Goal: Entertainment & Leisure: Browse casually

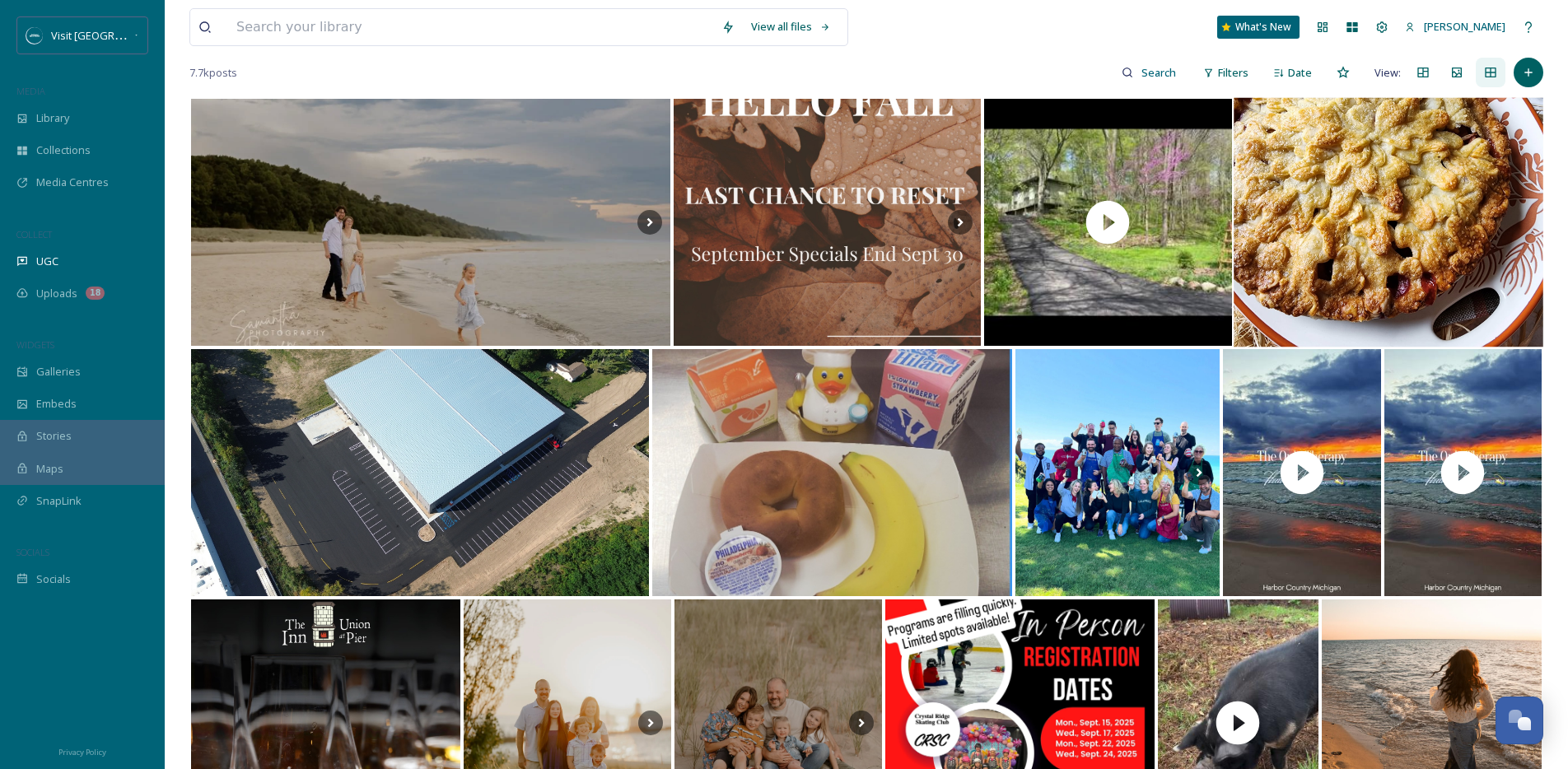
scroll to position [264, 0]
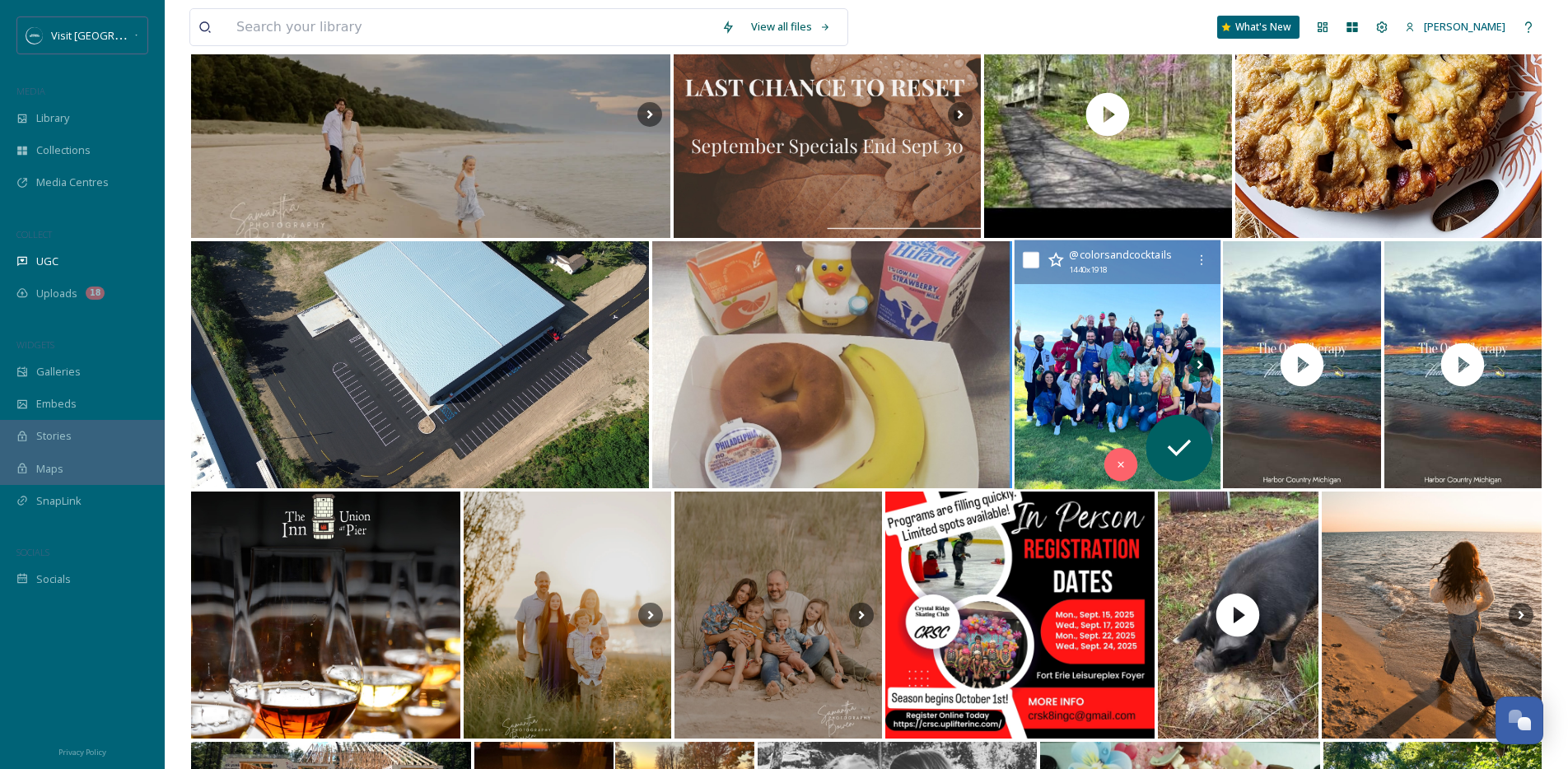
click at [1086, 317] on img at bounding box center [1117, 365] width 206 height 250
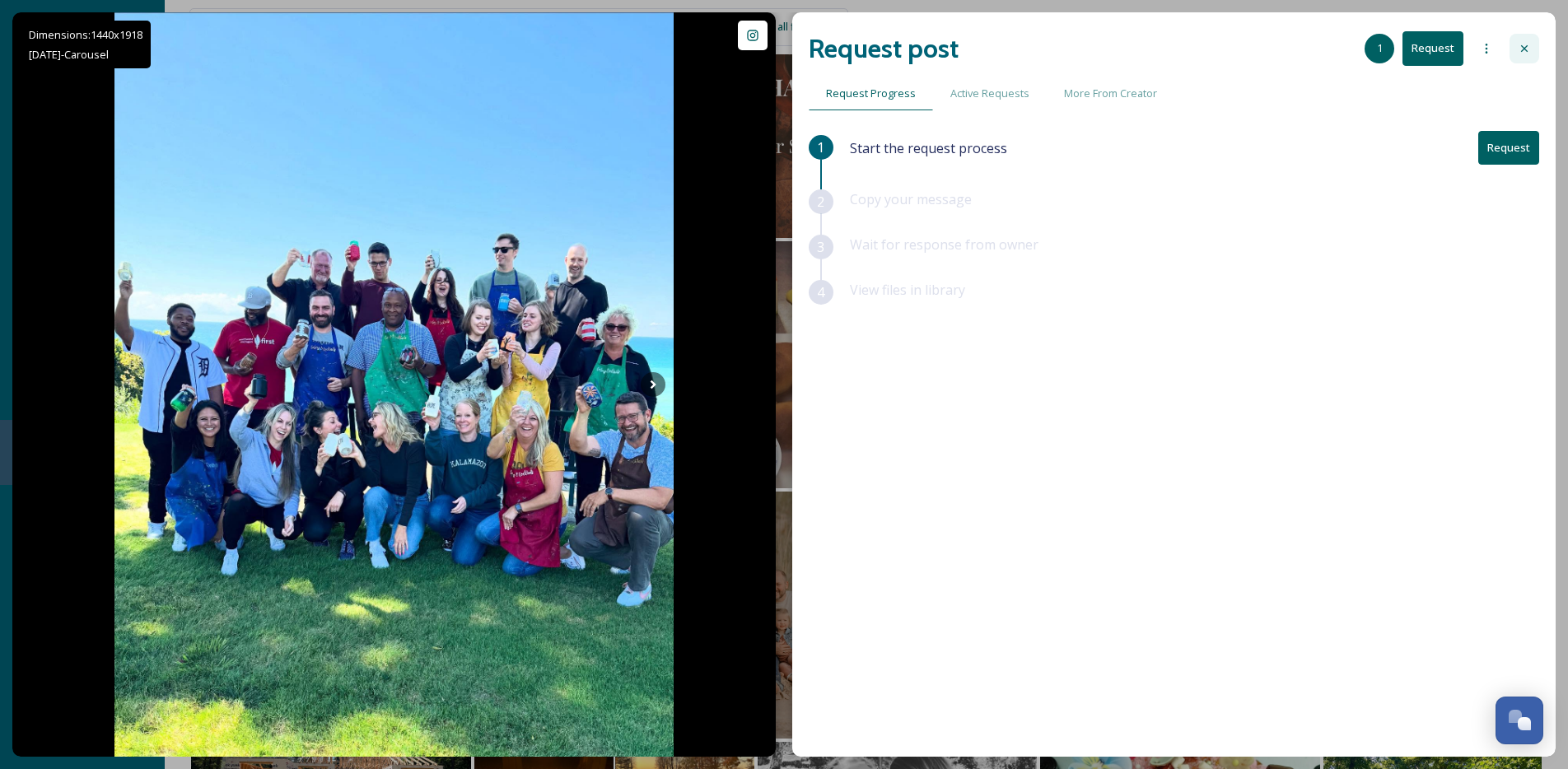
click at [1519, 39] on div at bounding box center [1524, 49] width 30 height 30
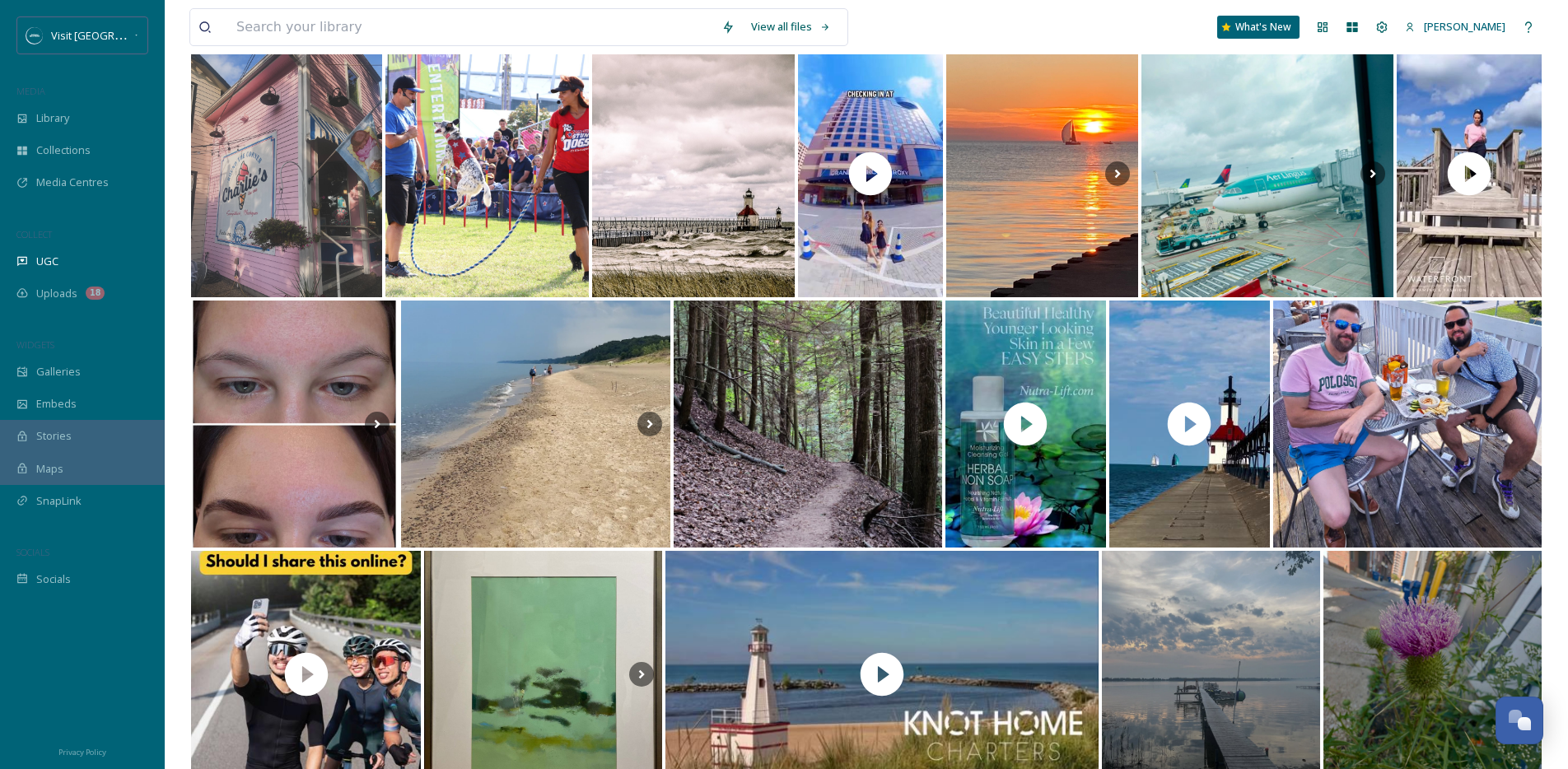
scroll to position [1368, 0]
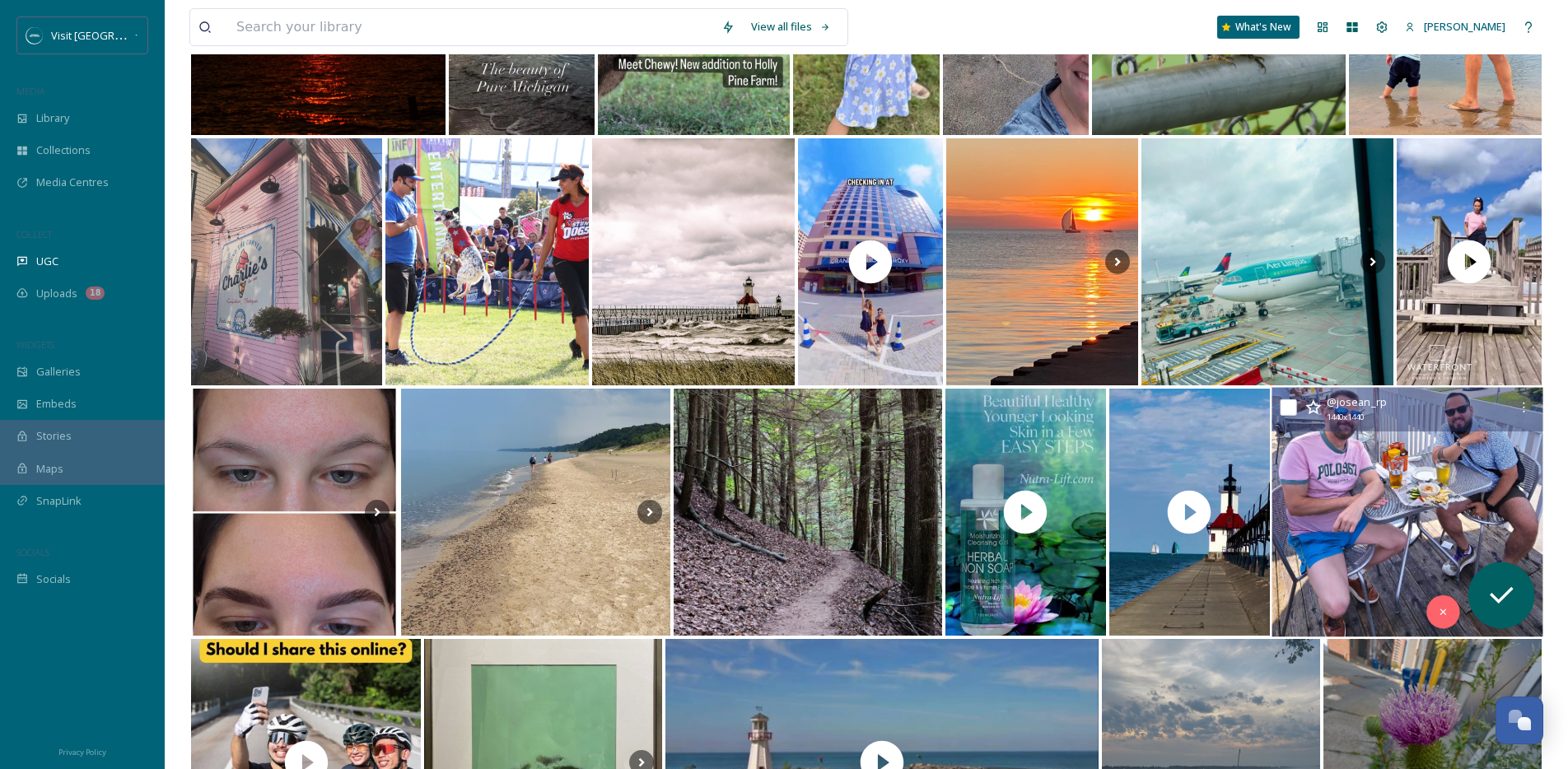
click at [1389, 465] on img at bounding box center [1407, 513] width 272 height 250
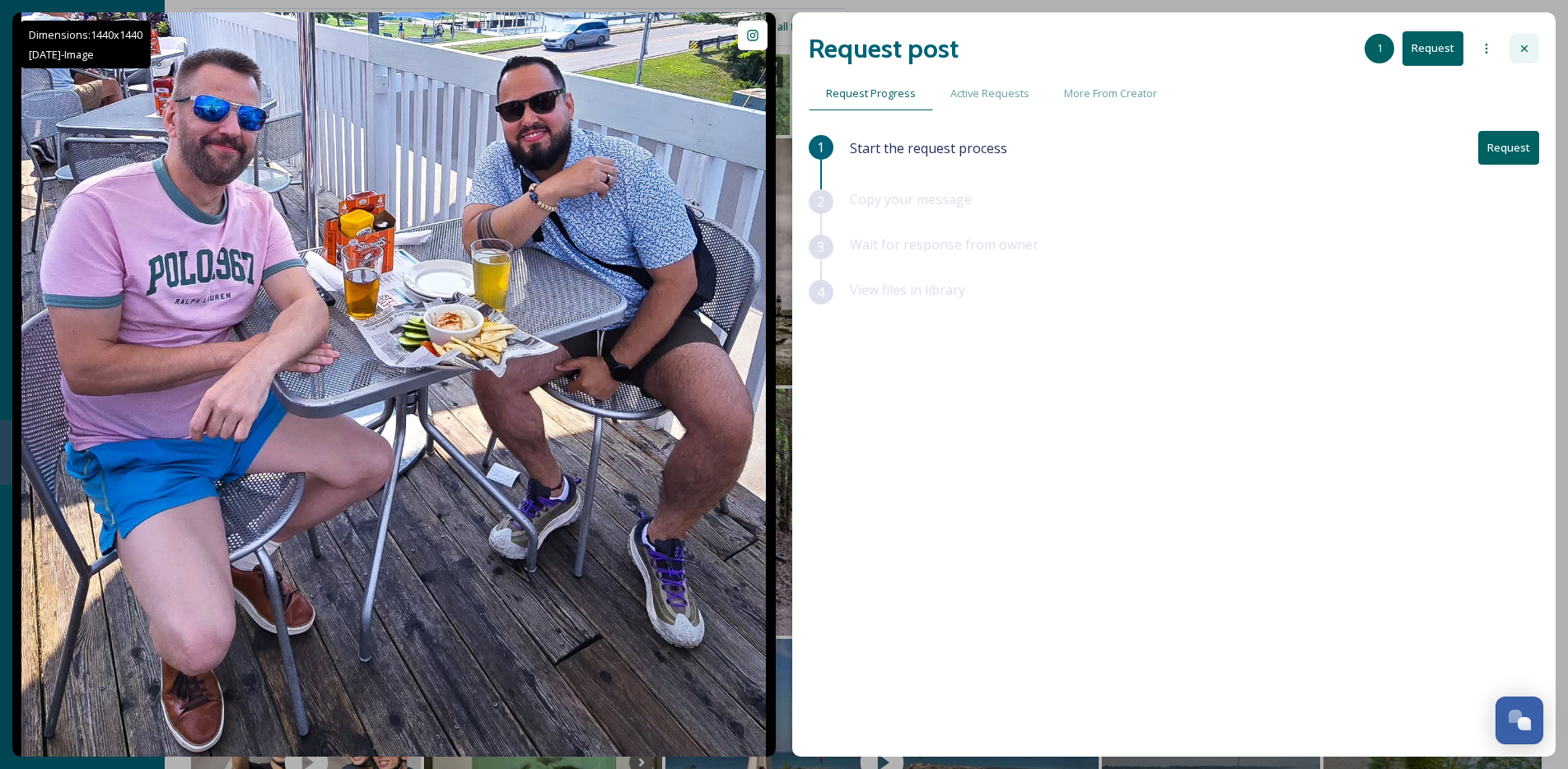
click at [1515, 45] on div at bounding box center [1524, 49] width 30 height 30
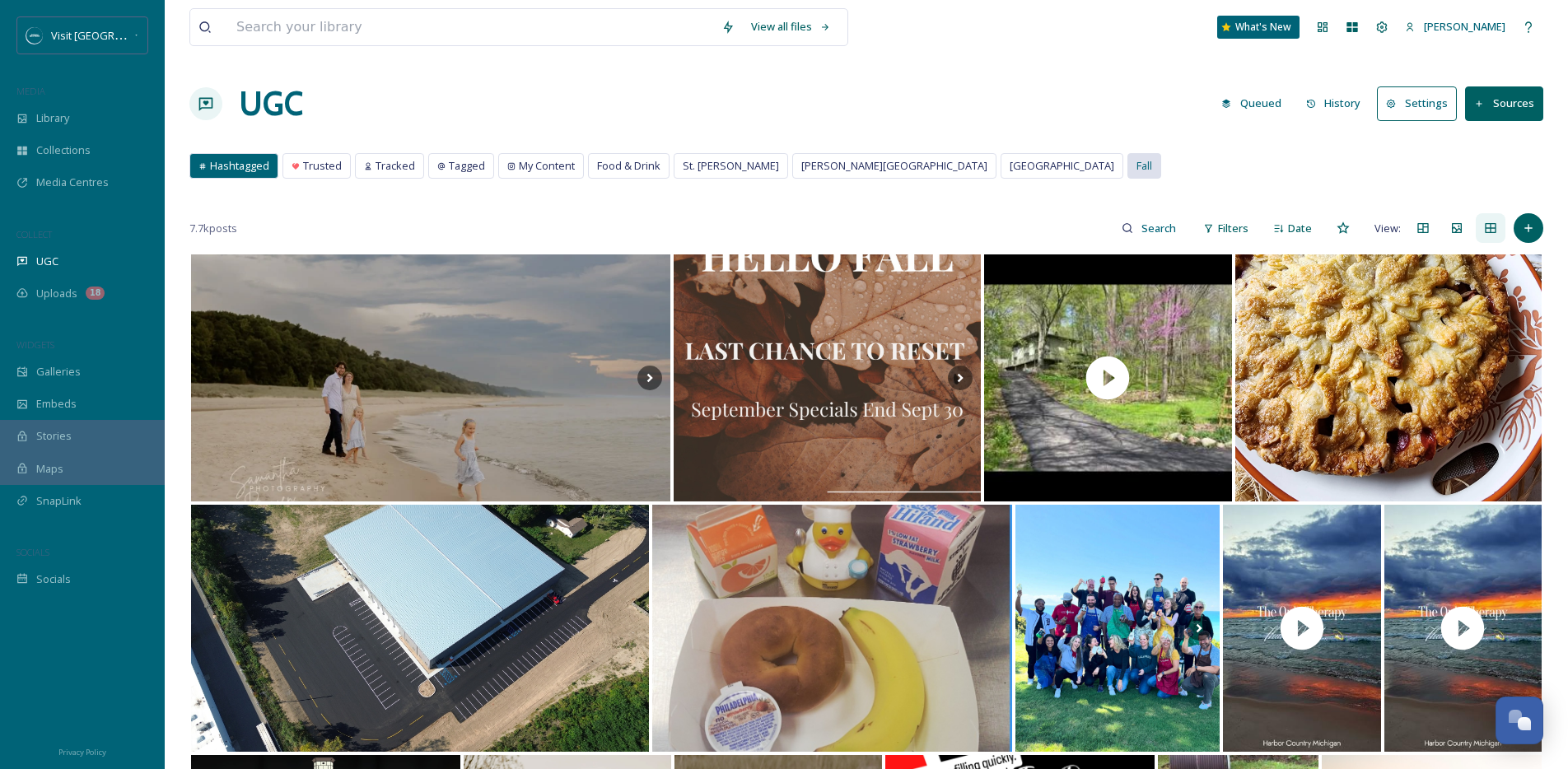
click at [1128, 167] on div "Fall" at bounding box center [1144, 166] width 32 height 24
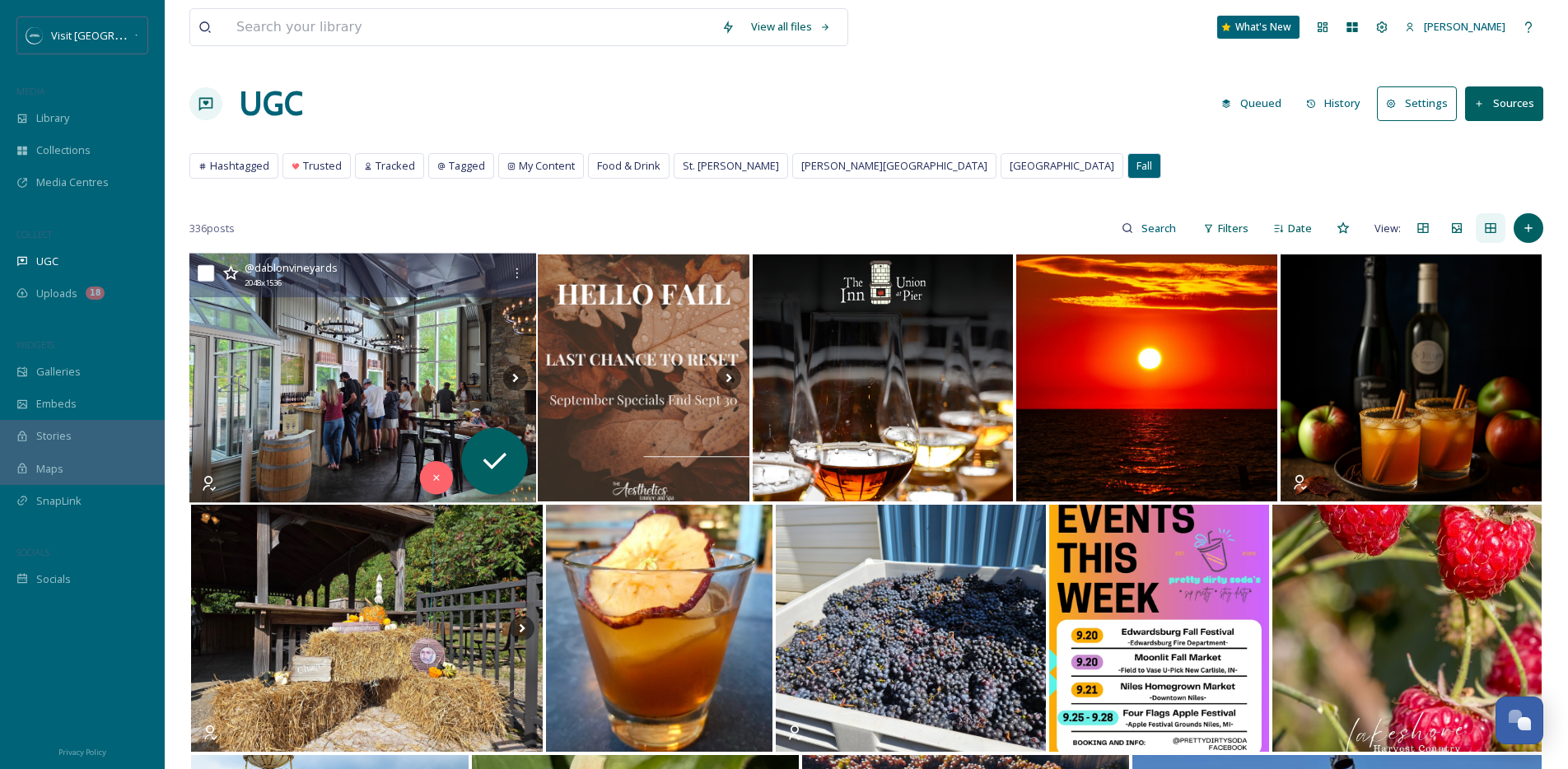
click at [383, 378] on img at bounding box center [363, 378] width 347 height 250
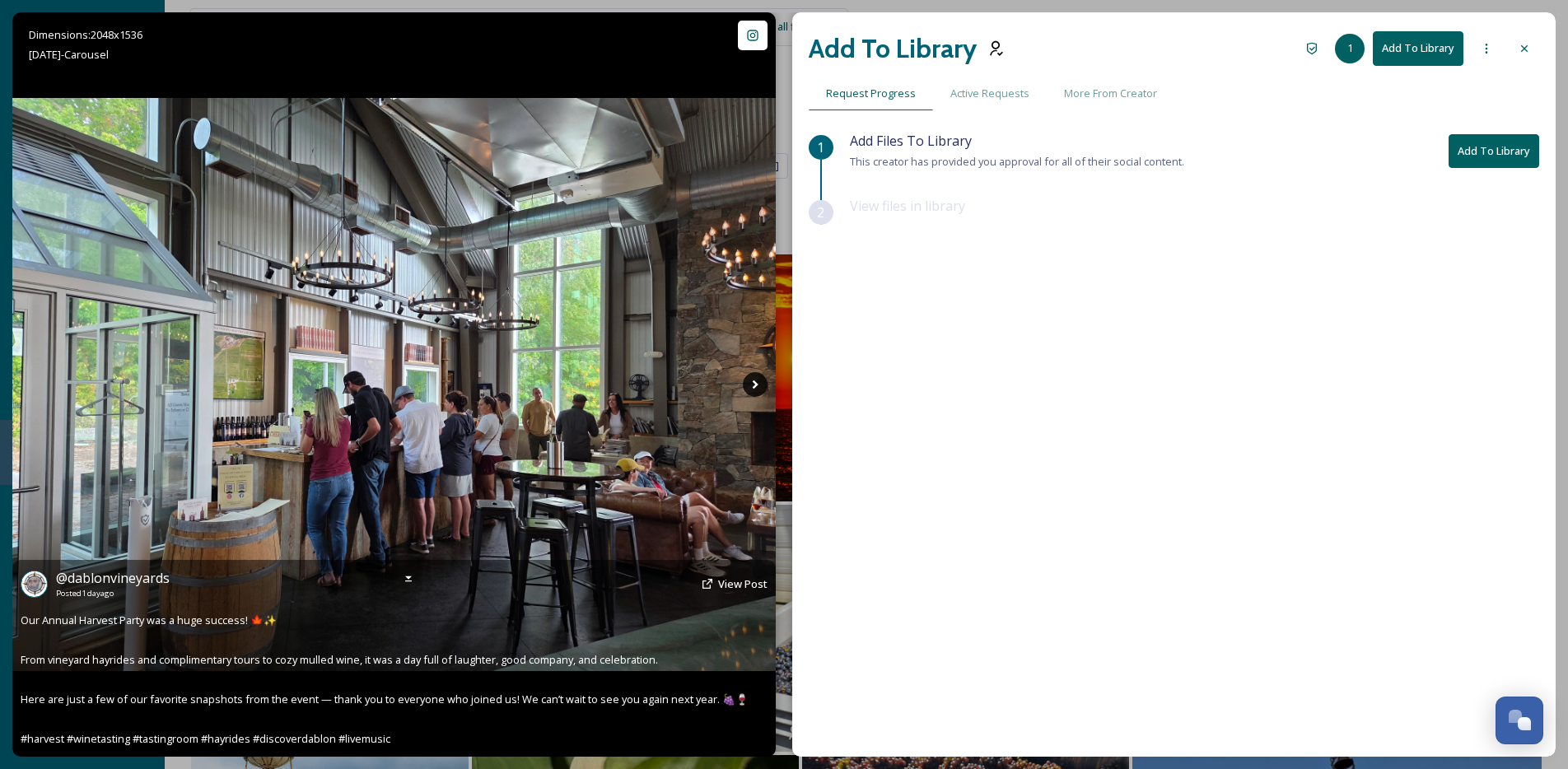
click at [751, 394] on icon at bounding box center [756, 385] width 25 height 25
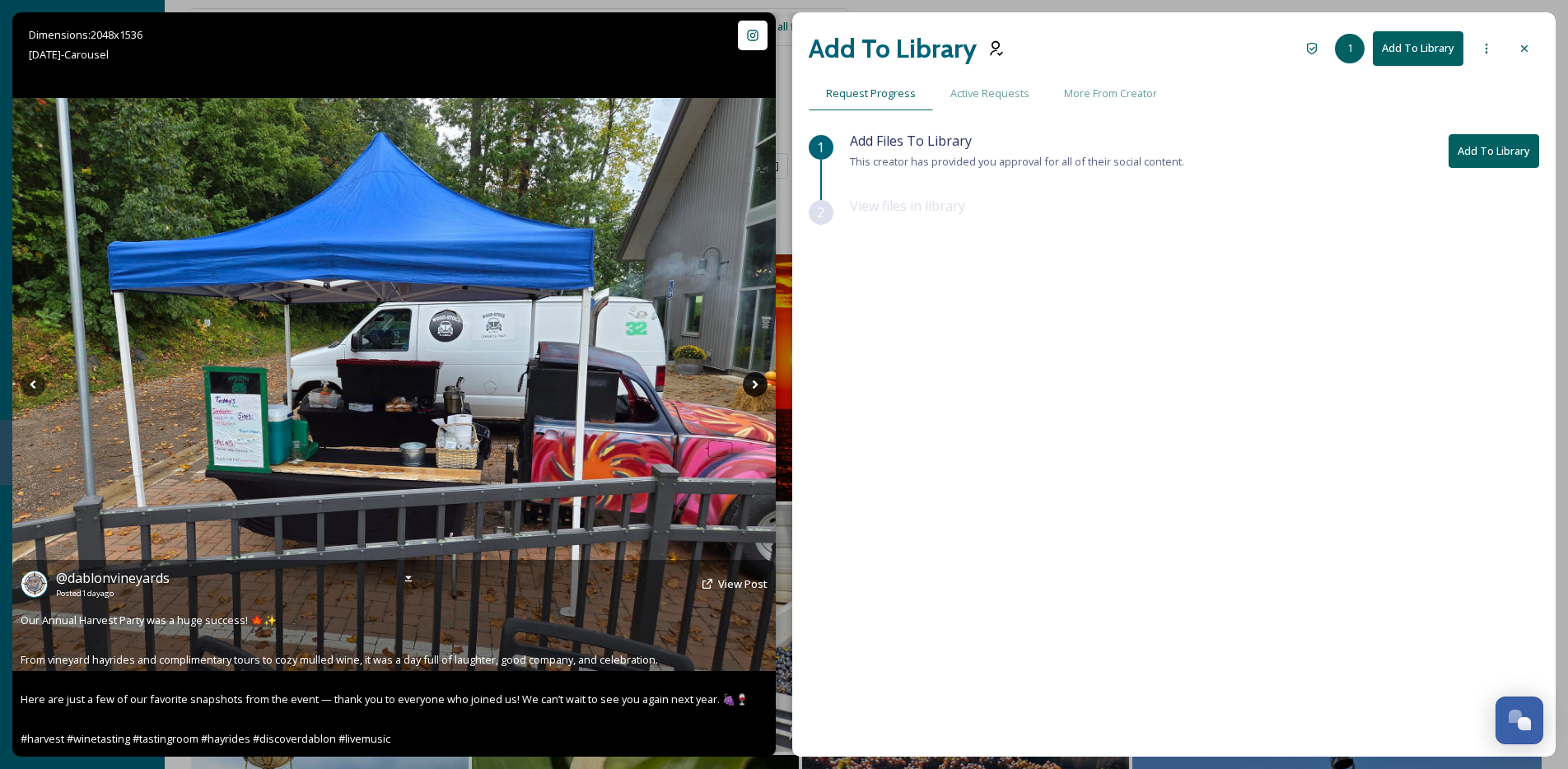
click at [751, 394] on icon at bounding box center [756, 385] width 25 height 25
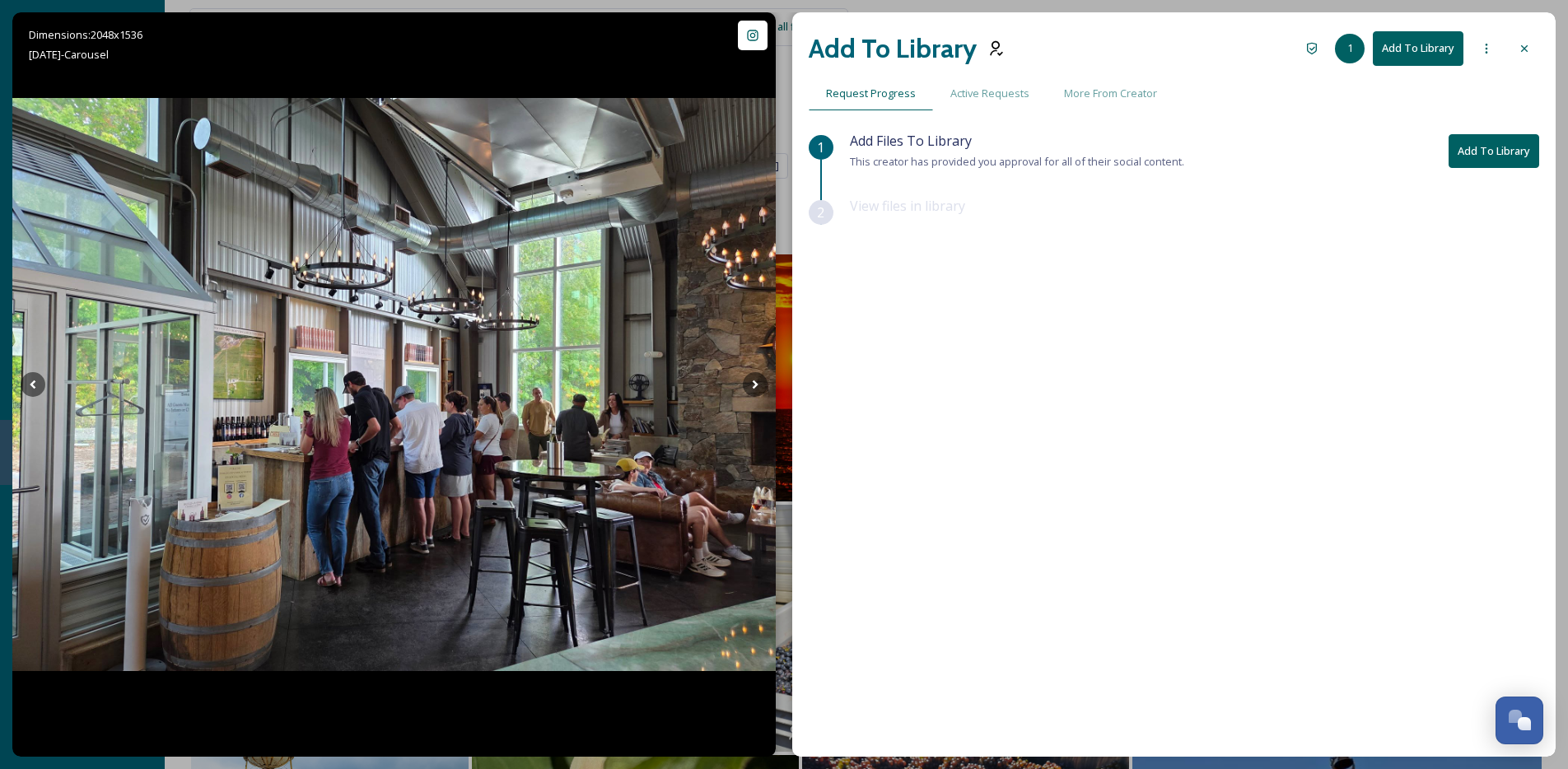
click at [1514, 45] on div at bounding box center [1524, 49] width 30 height 30
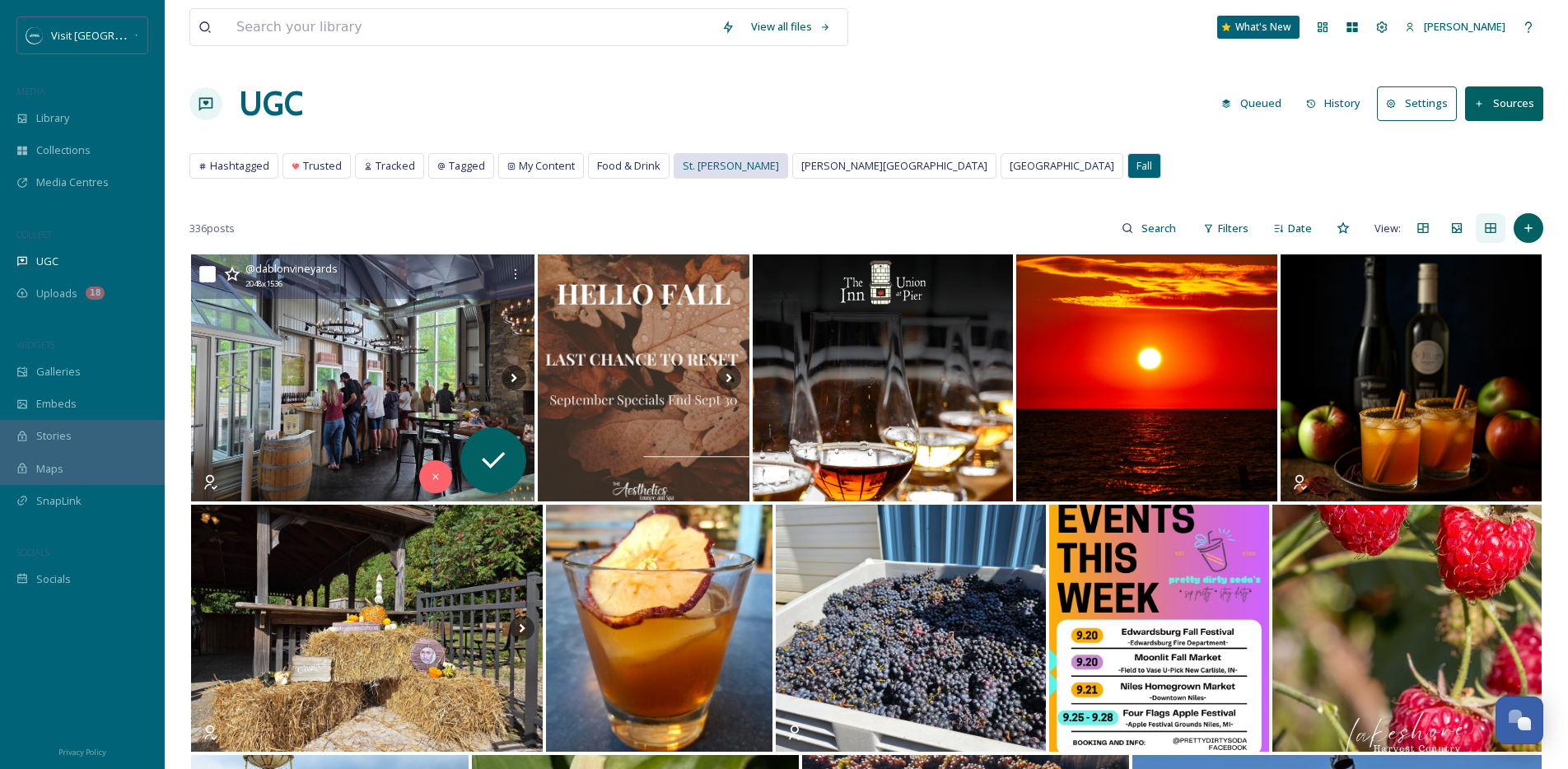
click at [703, 165] on span "St. [PERSON_NAME]" at bounding box center [731, 166] width 96 height 16
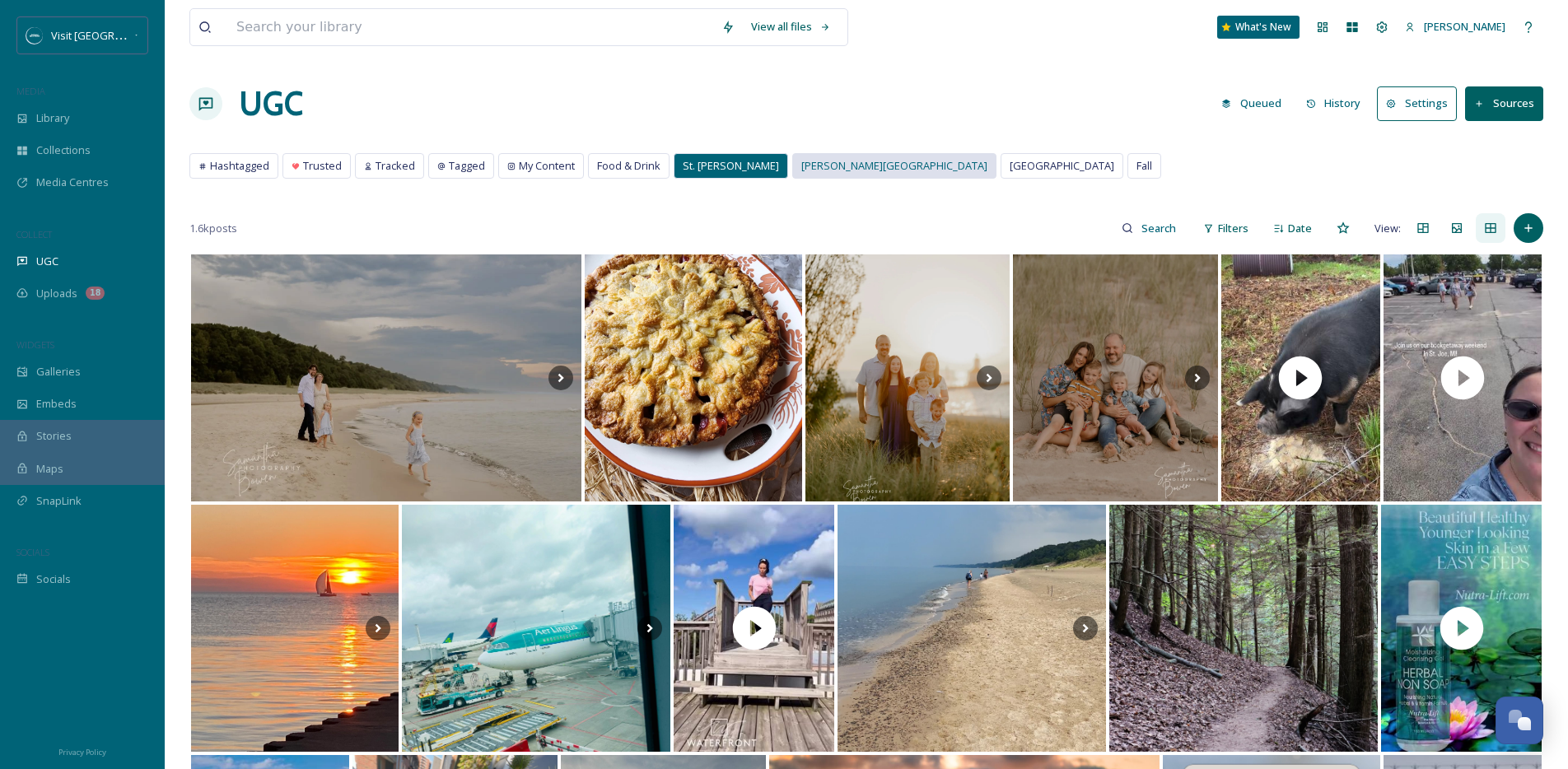
click at [808, 169] on span "[PERSON_NAME][GEOGRAPHIC_DATA]" at bounding box center [894, 166] width 186 height 16
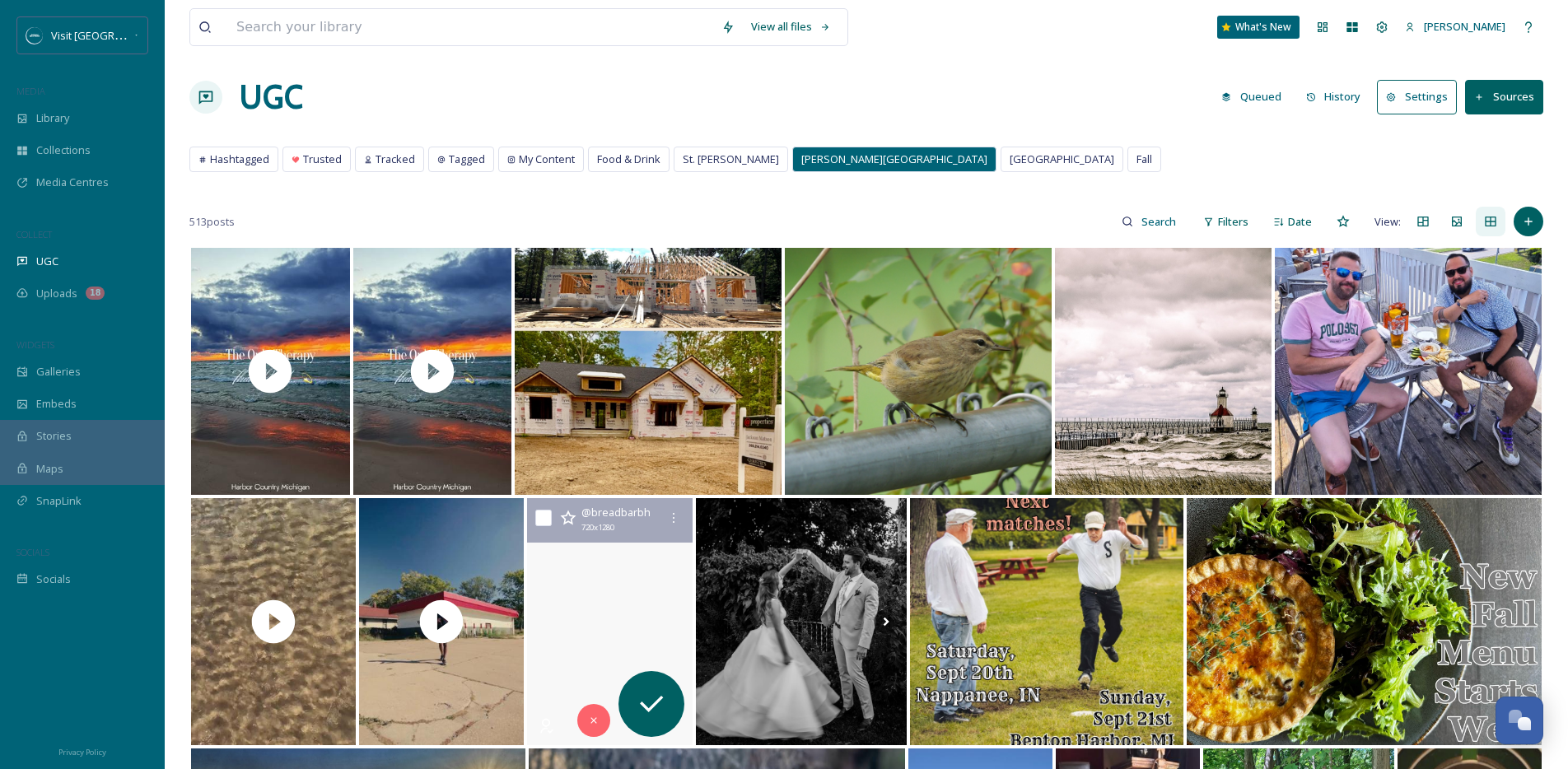
scroll to position [28, 0]
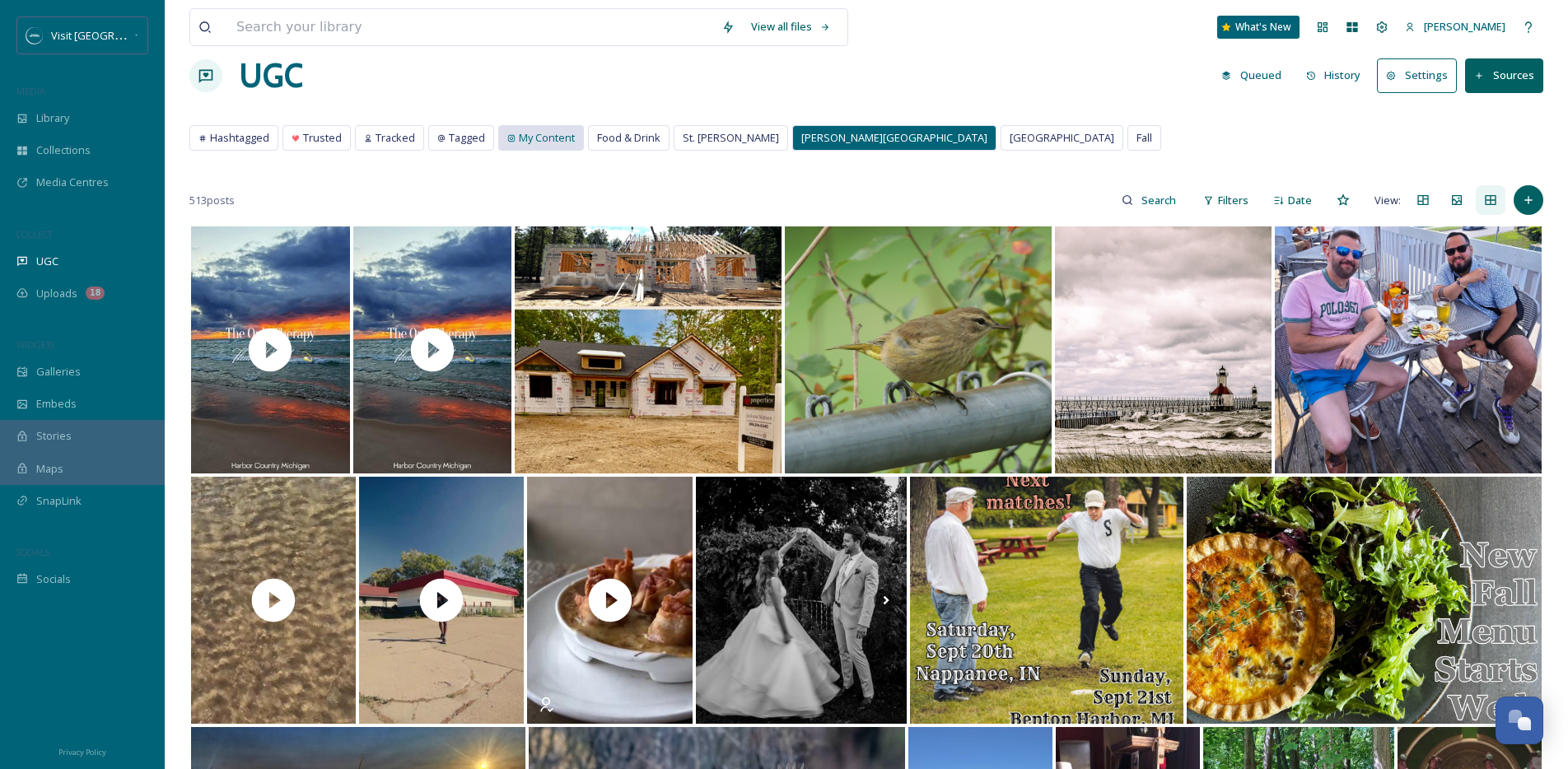
click at [521, 142] on span "My Content" at bounding box center [547, 138] width 56 height 16
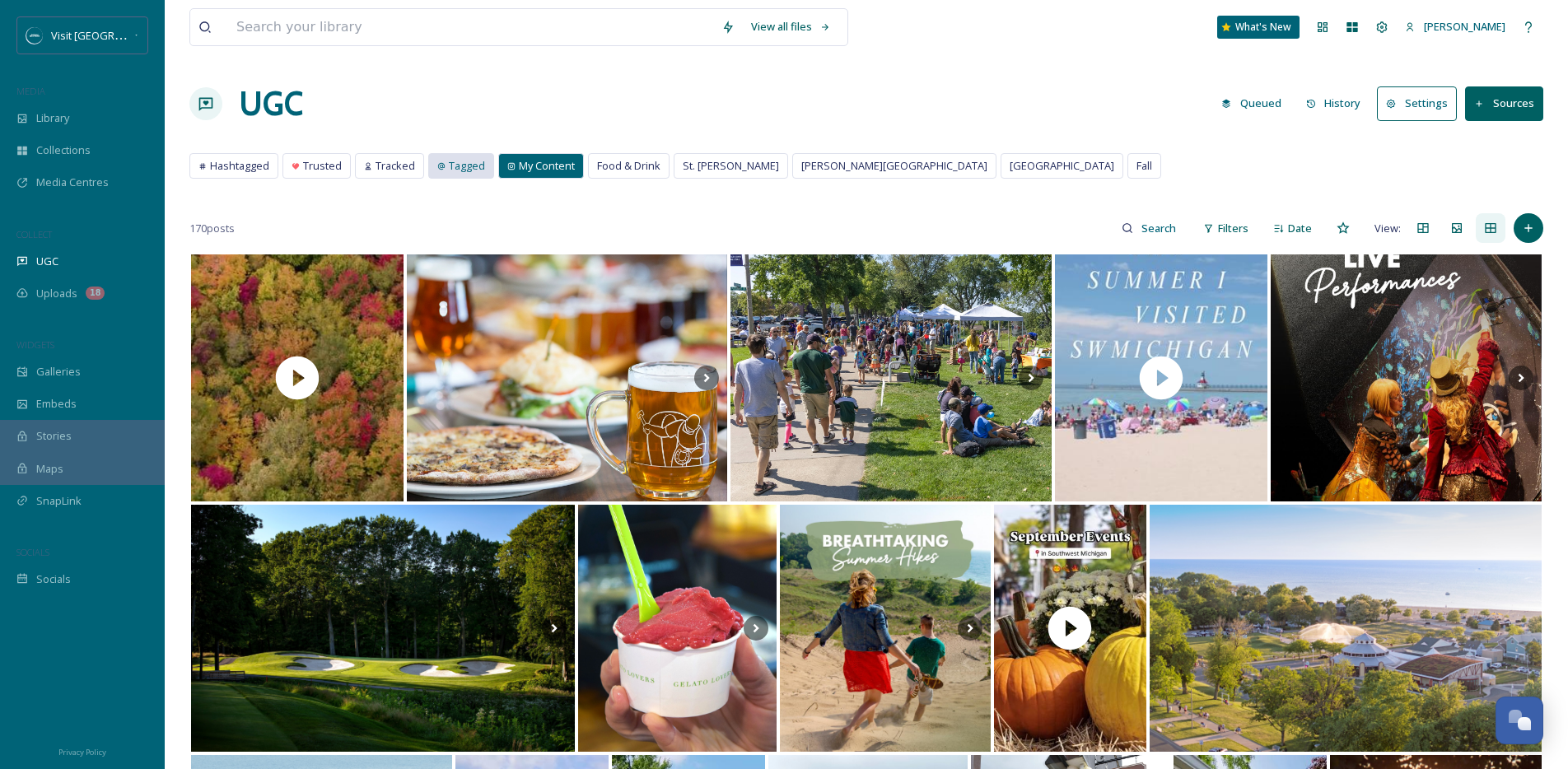
click at [449, 171] on span "Tagged" at bounding box center [467, 166] width 36 height 16
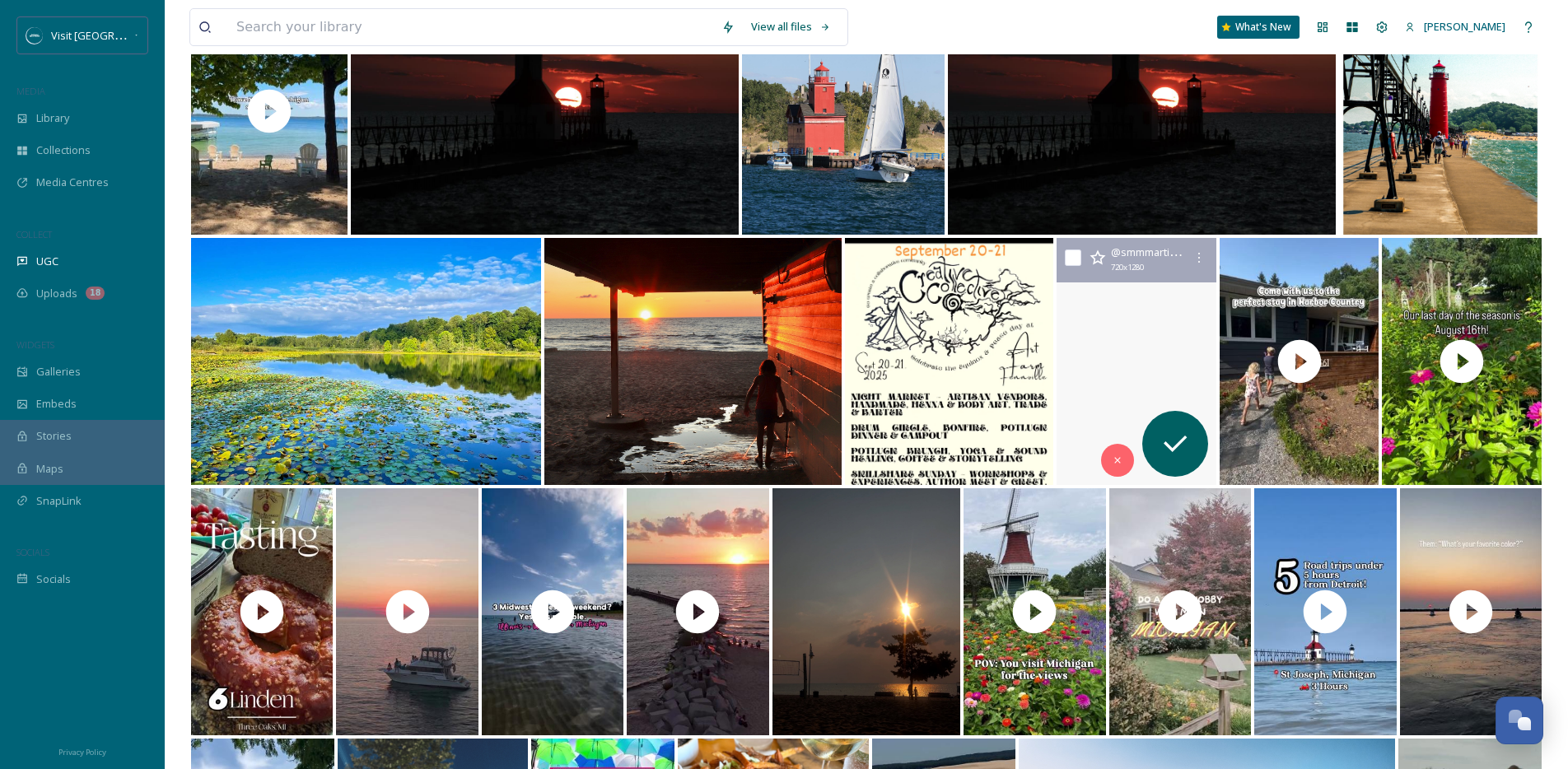
scroll to position [820, 0]
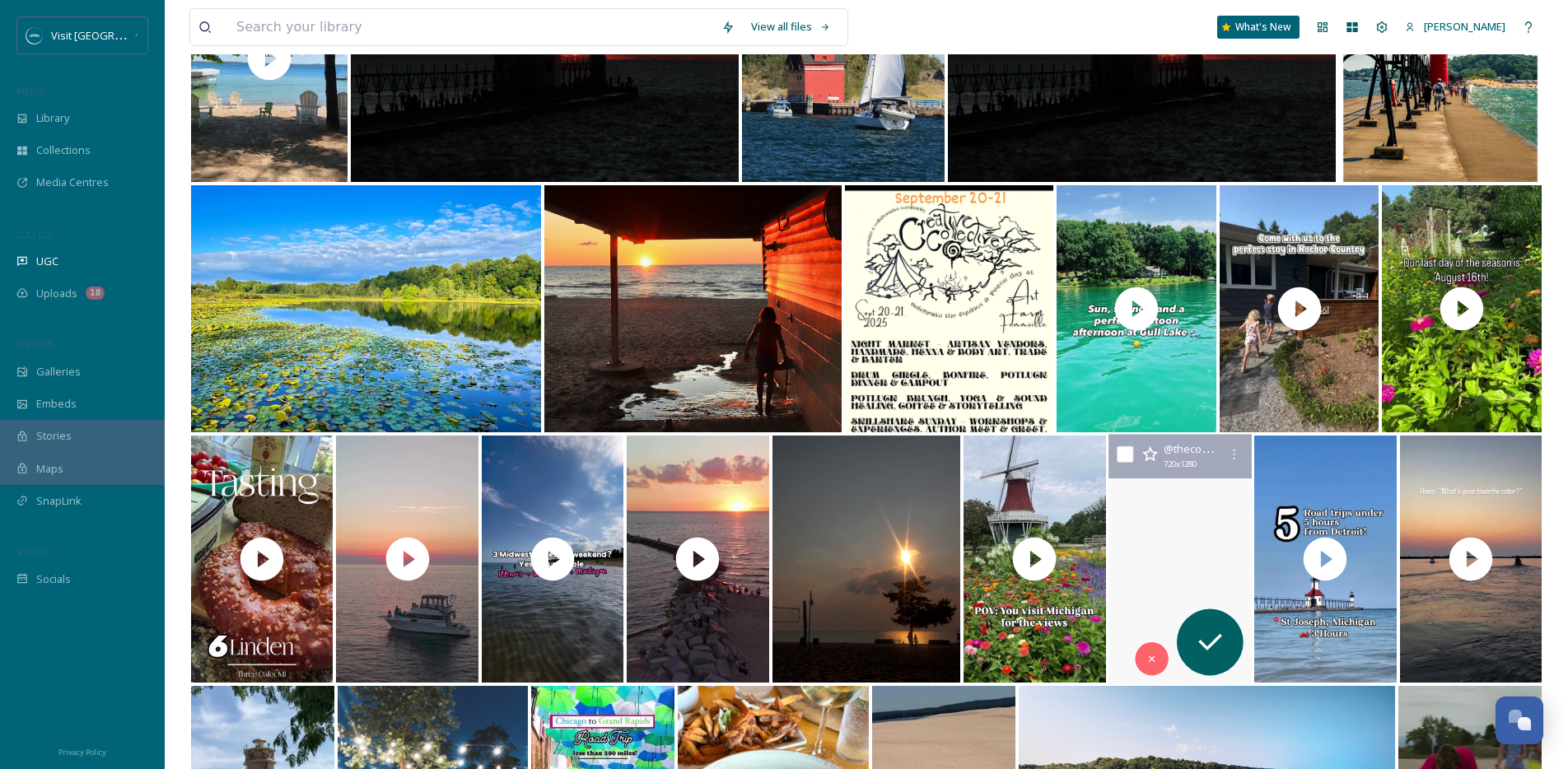
click at [1188, 525] on video "your sign to go to Michigan and make your own creations at the art barn 🌻 had s…" at bounding box center [1180, 560] width 150 height 250
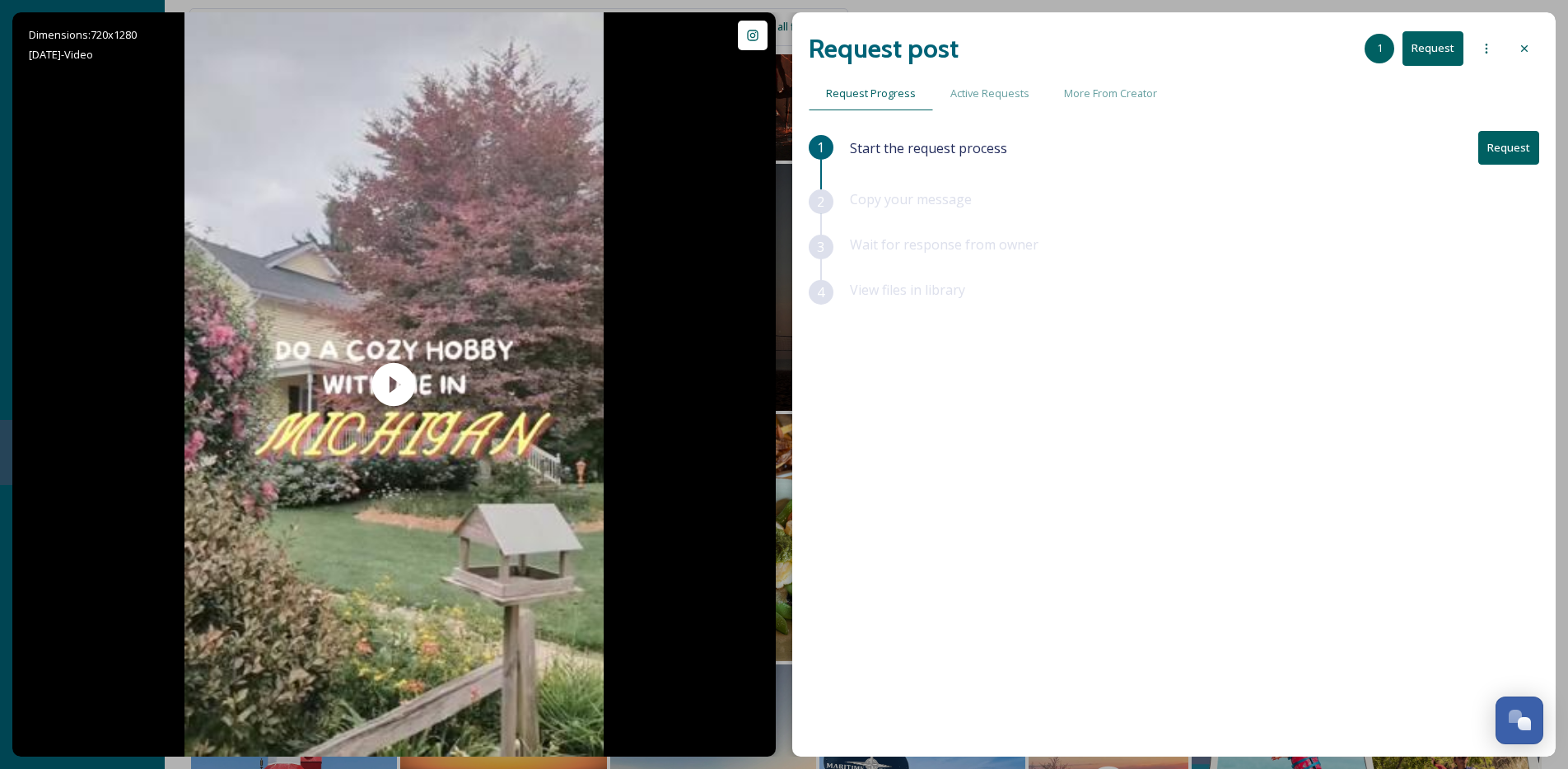
scroll to position [1090, 0]
click at [1521, 52] on icon at bounding box center [1524, 49] width 13 height 13
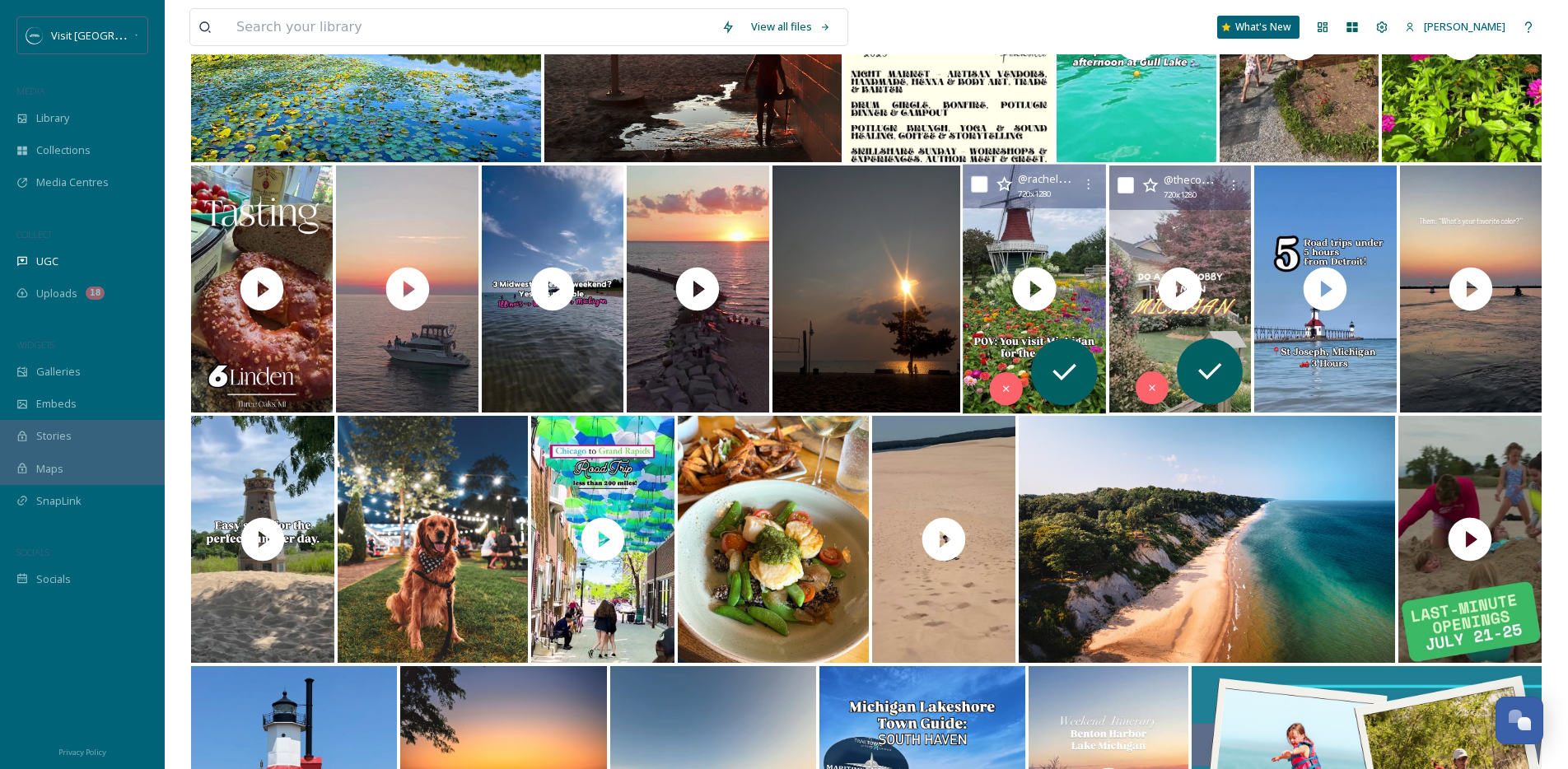
click at [1081, 288] on icon at bounding box center [1085, 289] width 25 height 25
click at [1045, 208] on div "@ rachelmcrady 720 x 1280" at bounding box center [1034, 187] width 143 height 45
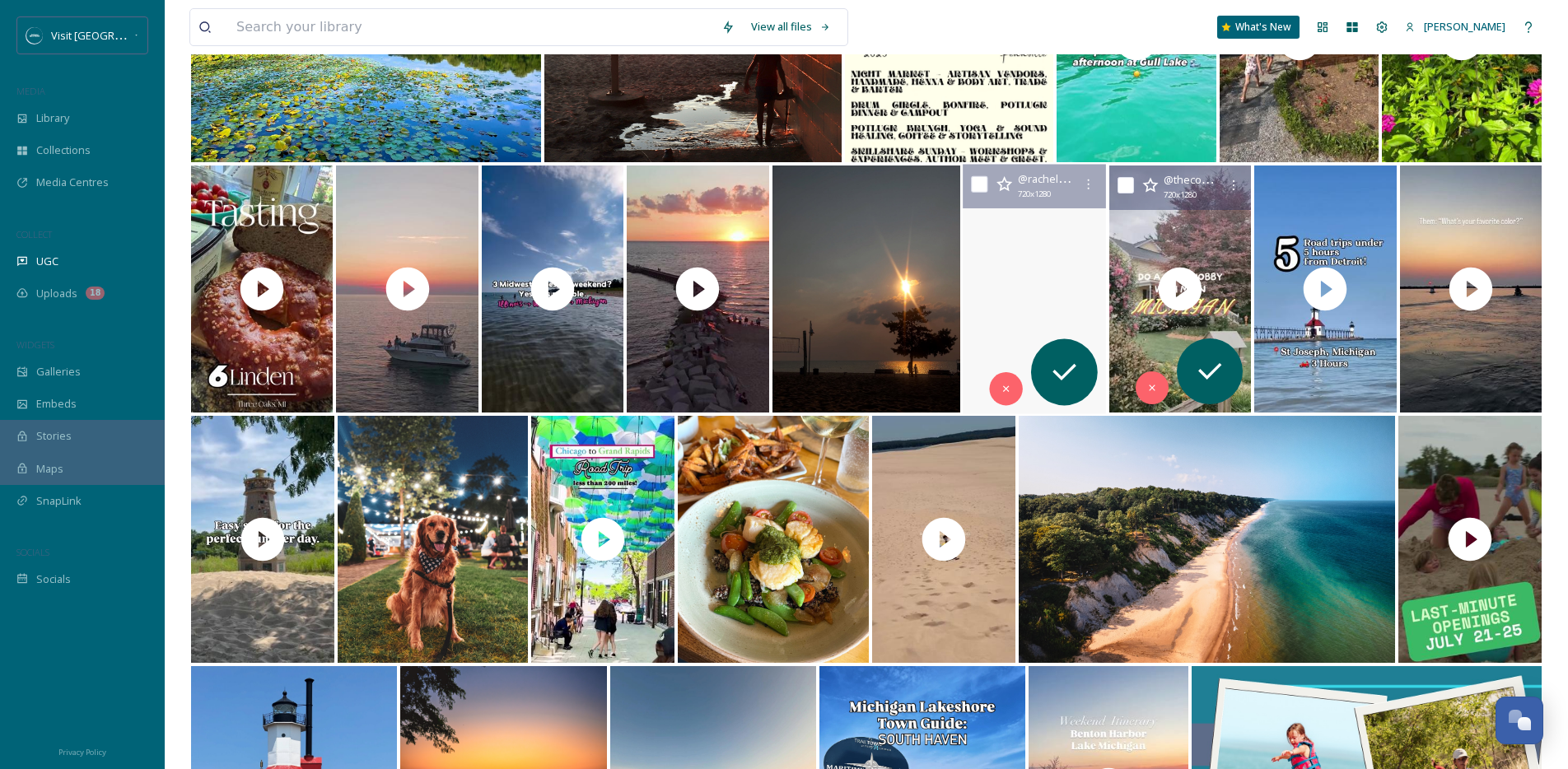
click at [1051, 239] on video "Took in some sights in Michigan 👀 #michiganbookstores #schulerbooks #independen…" at bounding box center [1035, 289] width 150 height 250
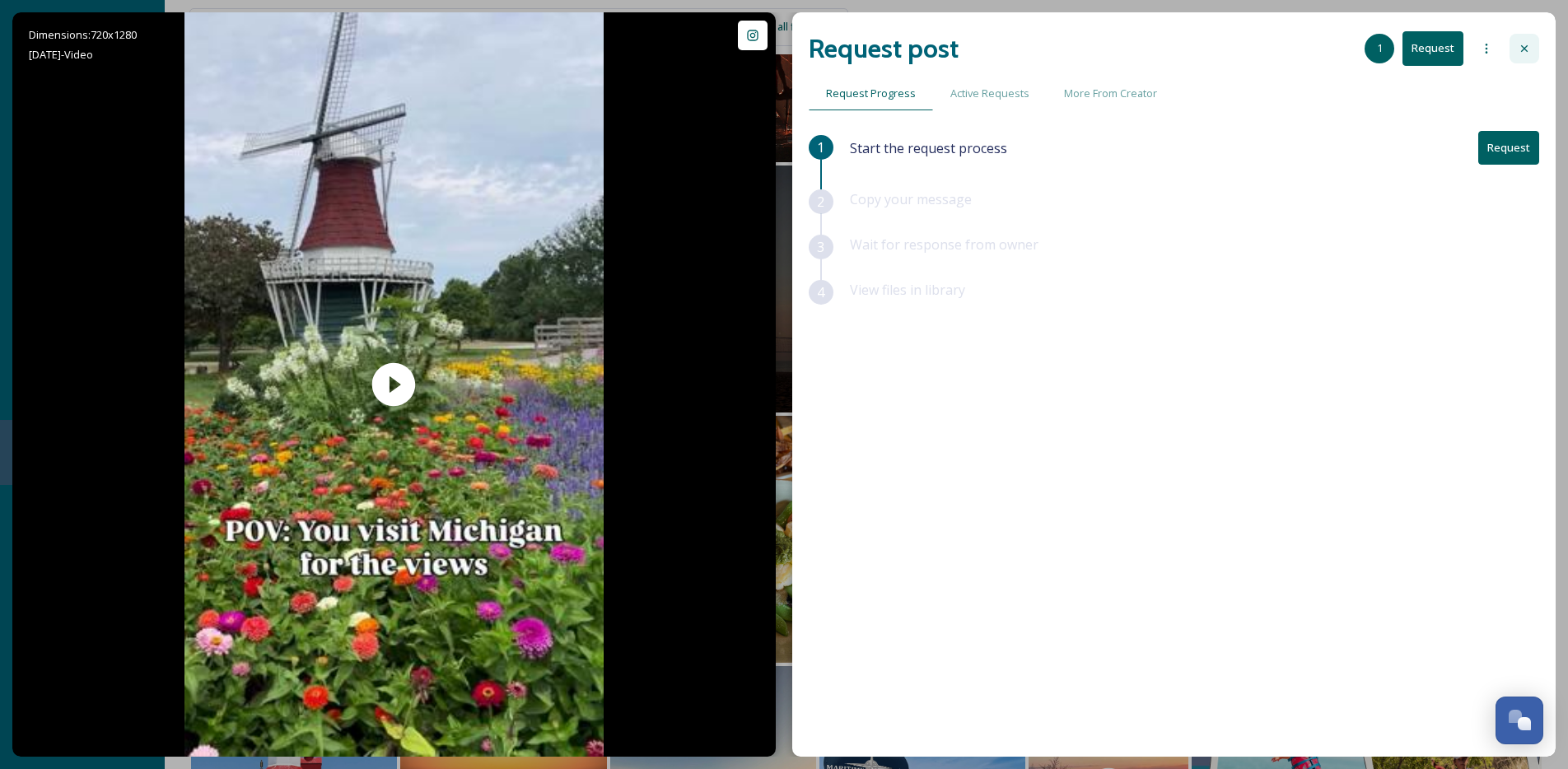
click at [1520, 49] on icon at bounding box center [1524, 49] width 13 height 13
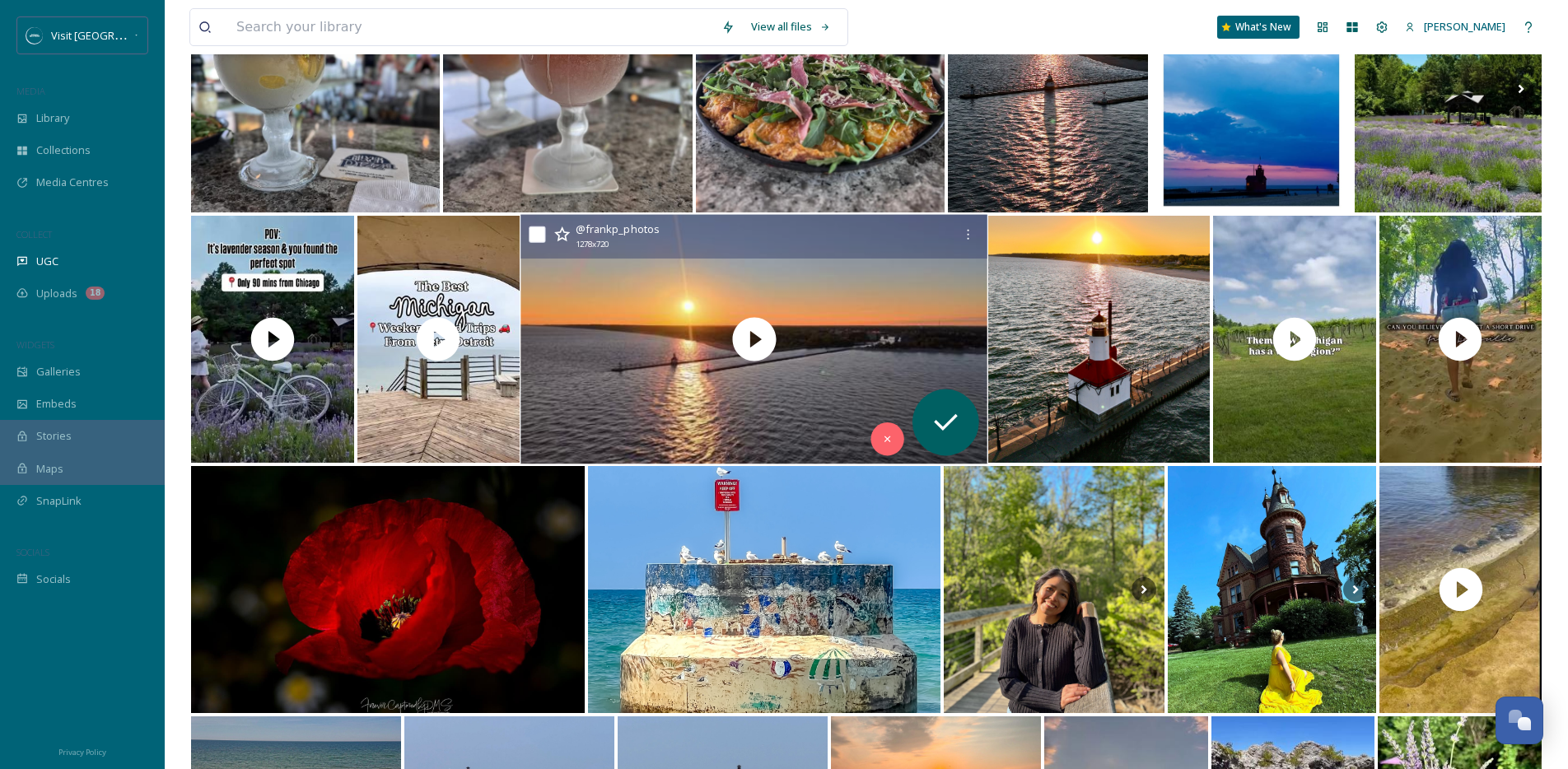
scroll to position [2394, 0]
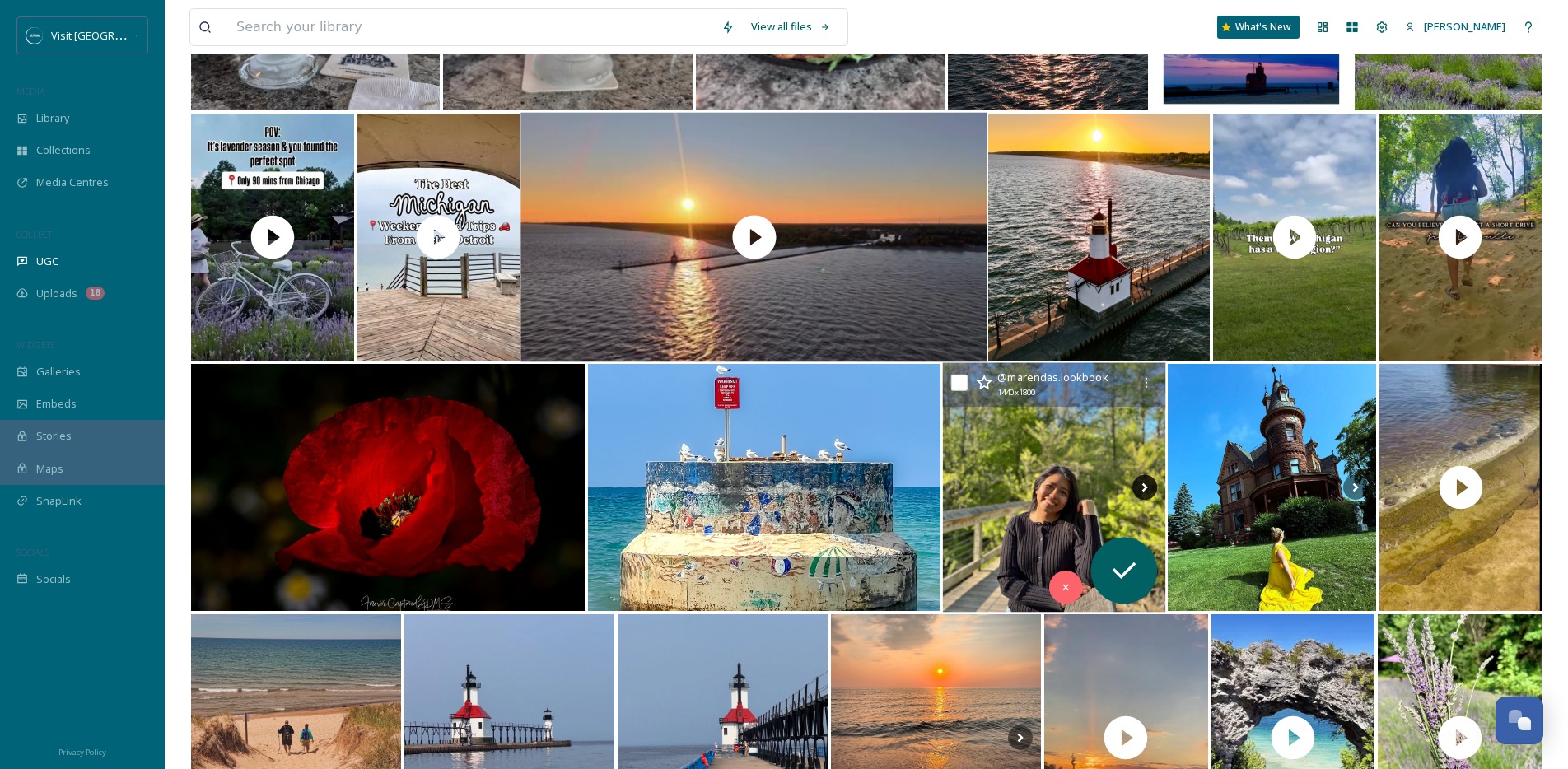
click at [1141, 485] on icon at bounding box center [1144, 488] width 25 height 25
click at [1093, 438] on img at bounding box center [1054, 488] width 223 height 250
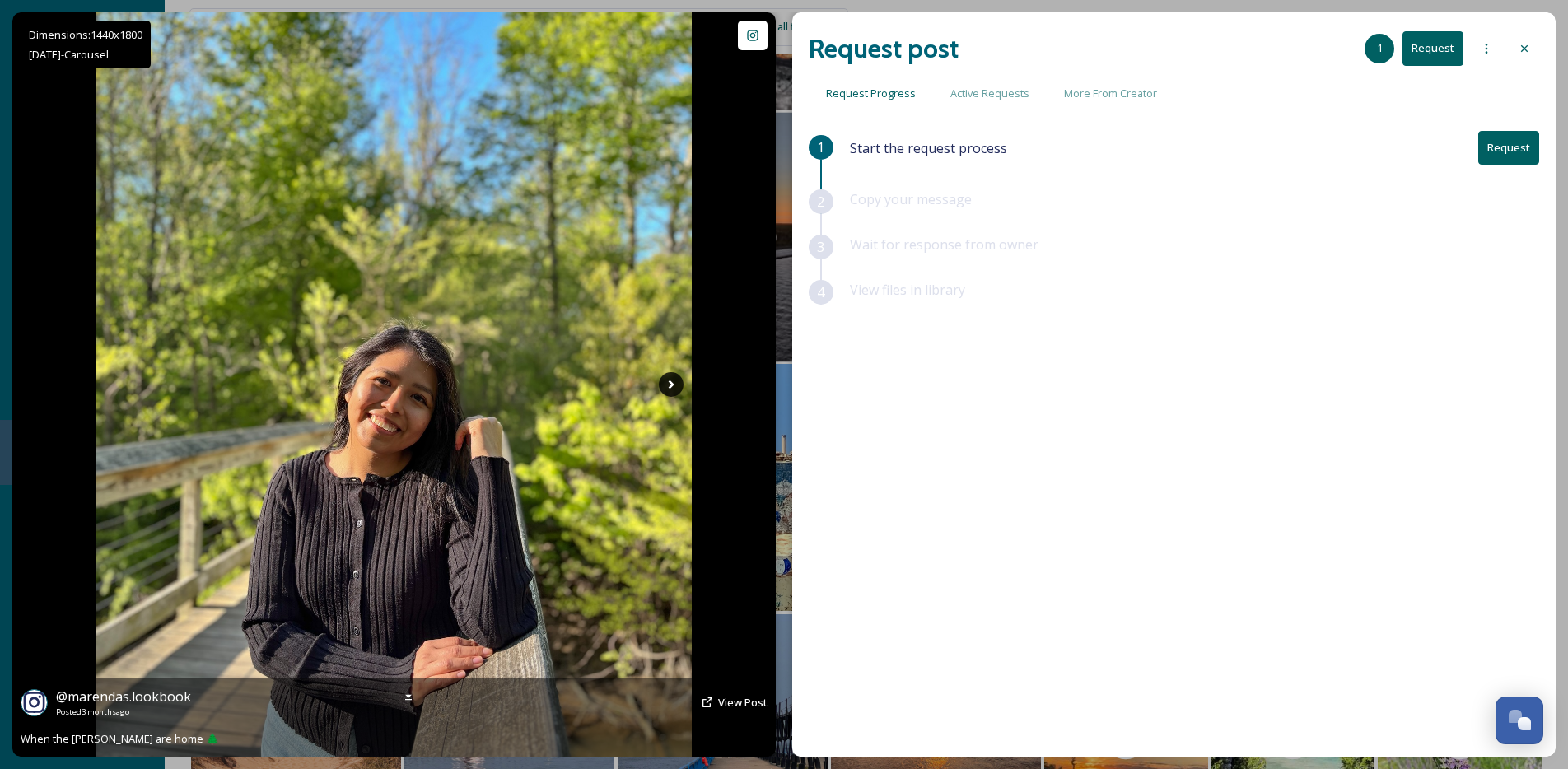
click at [673, 382] on icon at bounding box center [672, 385] width 25 height 25
click at [667, 392] on icon at bounding box center [672, 385] width 25 height 25
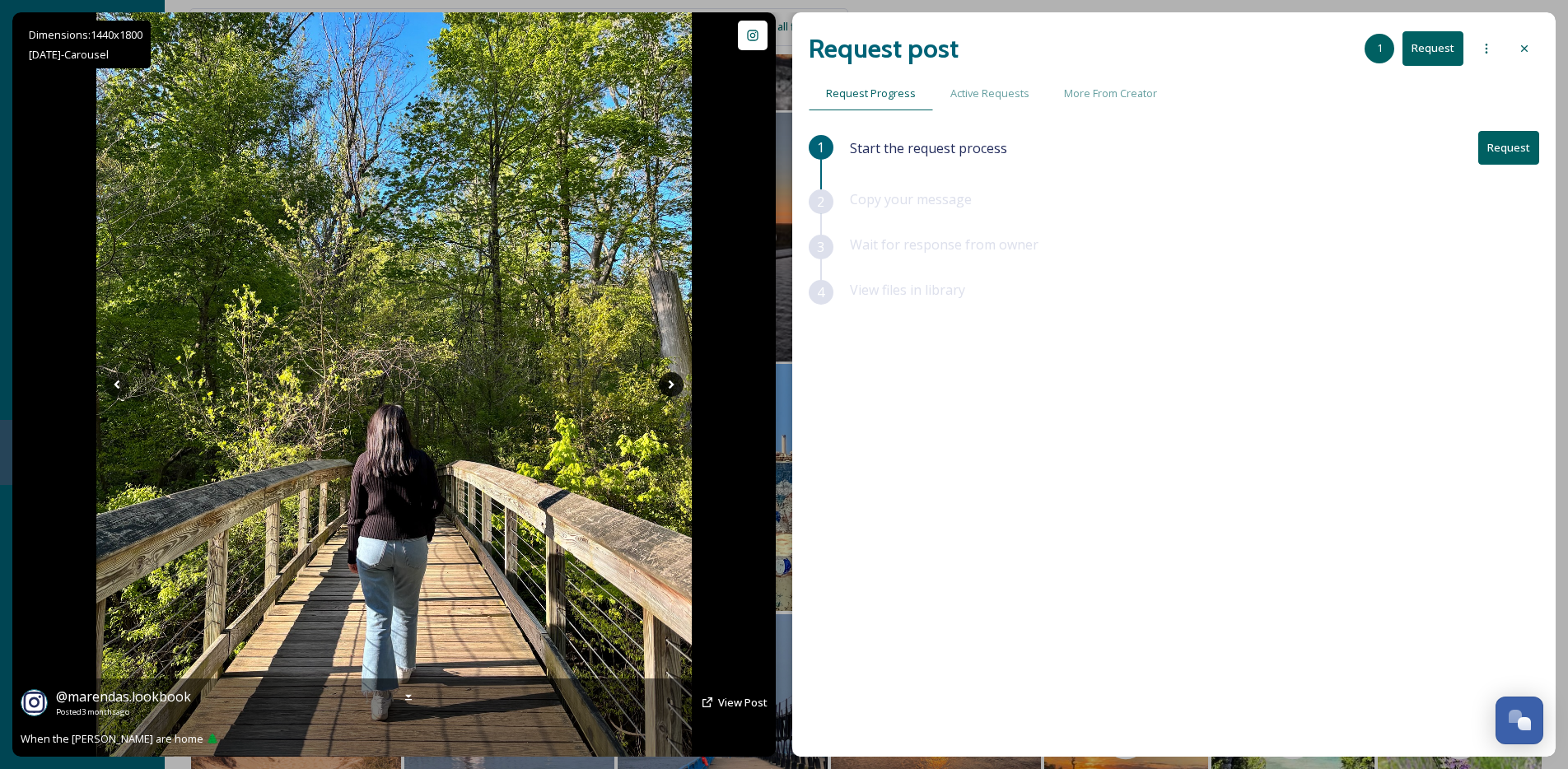
click at [675, 378] on icon at bounding box center [672, 385] width 25 height 25
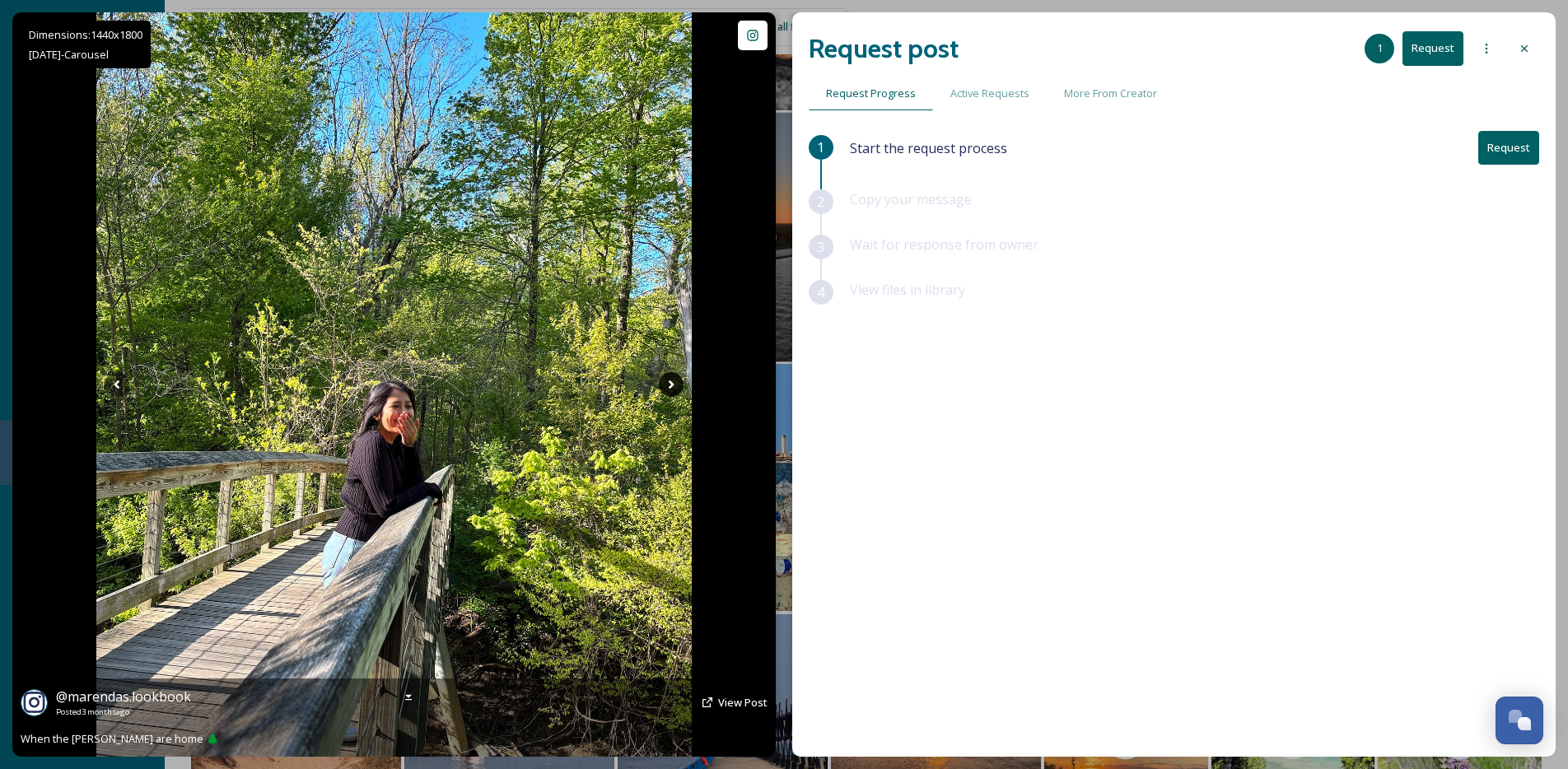
click at [675, 379] on icon at bounding box center [672, 385] width 25 height 25
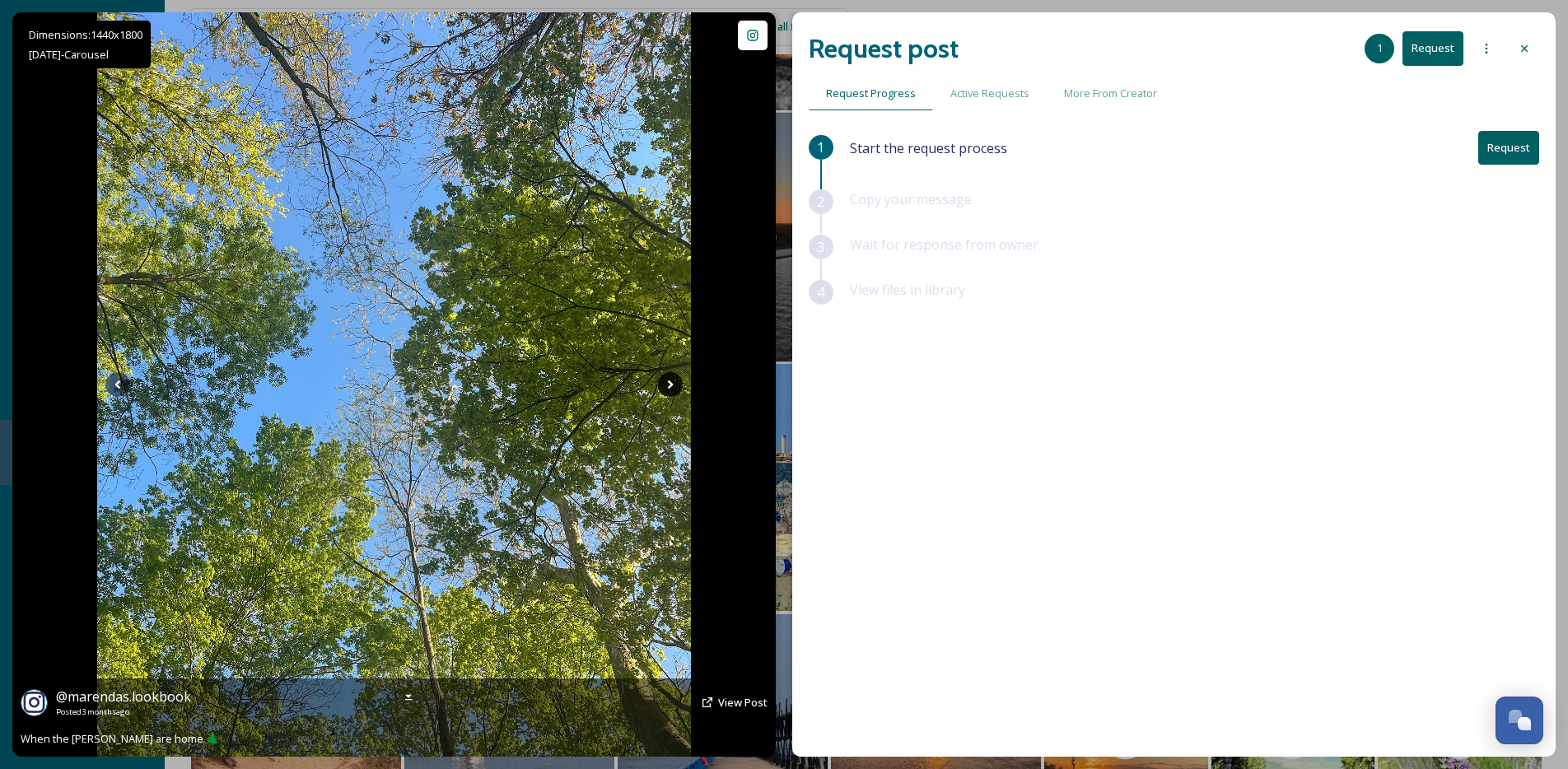
click at [675, 379] on icon at bounding box center [671, 385] width 25 height 25
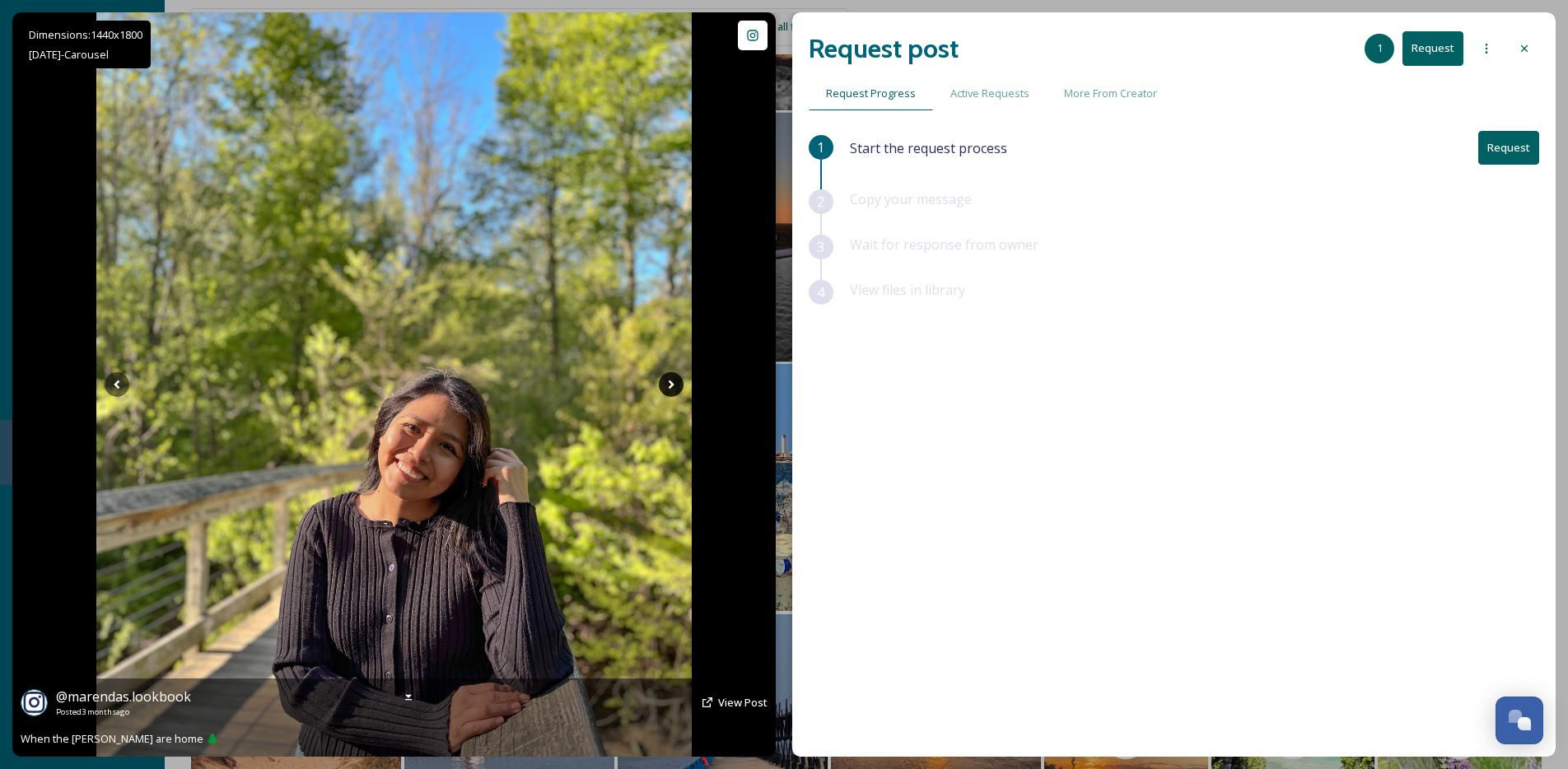
click at [675, 379] on icon at bounding box center [672, 385] width 25 height 25
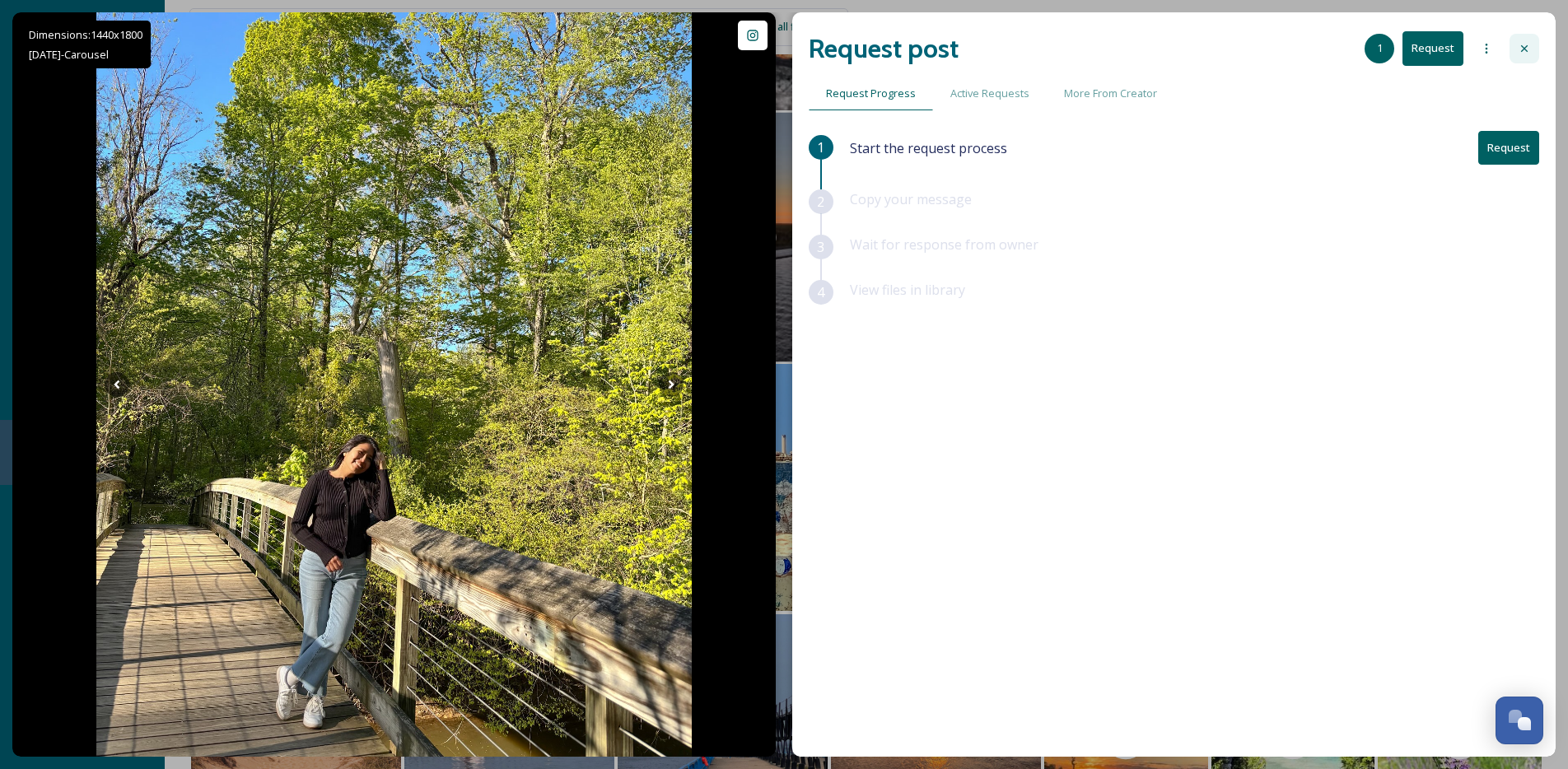
click at [1530, 45] on icon at bounding box center [1524, 49] width 13 height 13
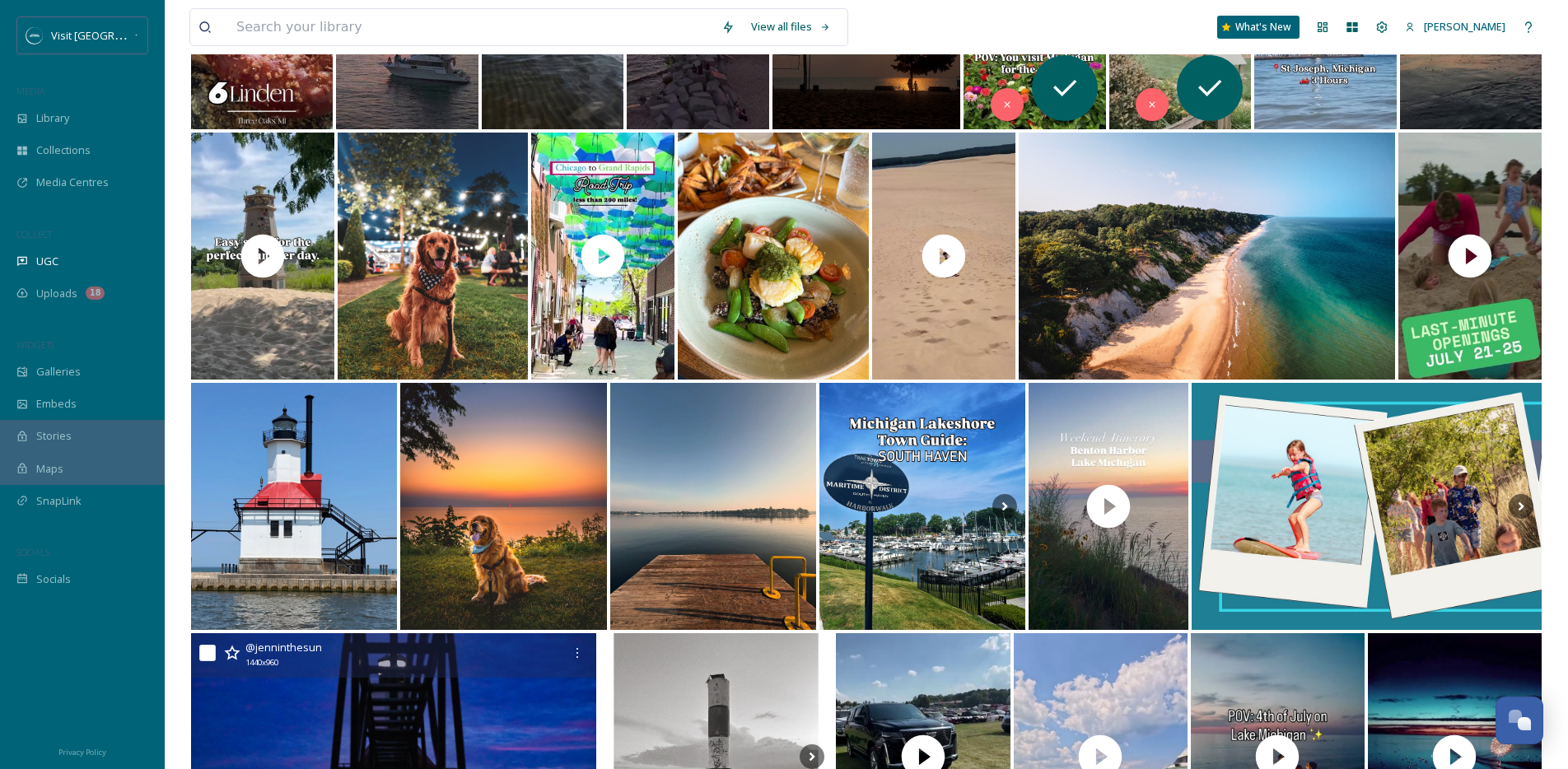
scroll to position [998, 0]
